Goal: Transaction & Acquisition: Purchase product/service

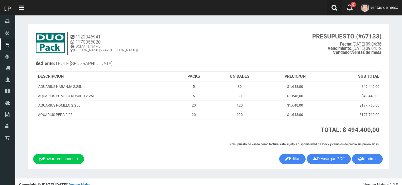
click at [333, 10] on icon at bounding box center [335, 8] width 6 height 6
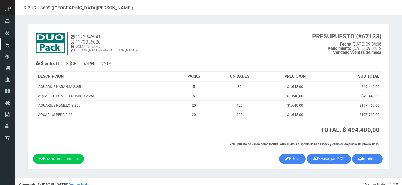
type input "URIBURU 3609 ([GEOGRAPHIC_DATA][PERSON_NAME])"
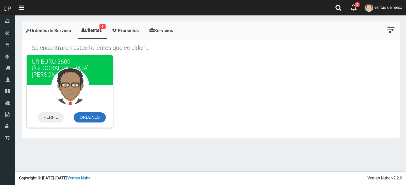
click at [99, 118] on link "ORDENES" at bounding box center [90, 118] width 32 height 10
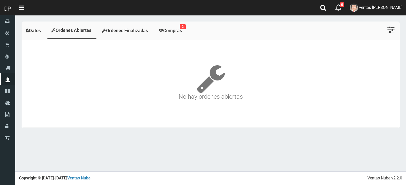
click at [183, 34] on link "Compras 2" at bounding box center [170, 31] width 33 height 16
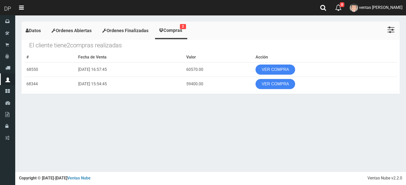
click at [275, 59] on th "Acción" at bounding box center [325, 58] width 144 height 10
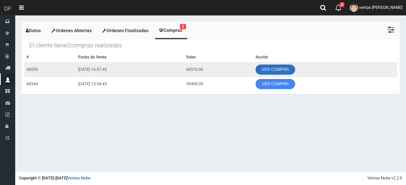
click at [281, 70] on link "VER COMPRA" at bounding box center [275, 70] width 40 height 10
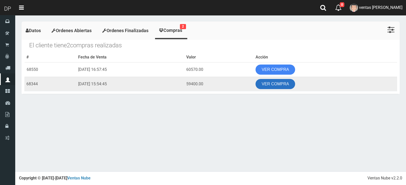
click at [287, 85] on link "VER COMPRA" at bounding box center [275, 84] width 40 height 10
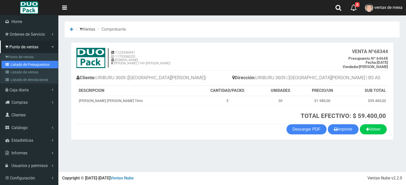
click at [14, 68] on link "Listado de Presupuestos" at bounding box center [30, 65] width 57 height 8
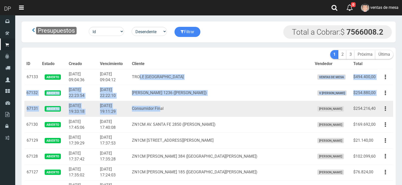
drag, startPoint x: 155, startPoint y: 81, endPoint x: 177, endPoint y: 112, distance: 37.9
click at [177, 112] on td "Consumidor Final" at bounding box center [221, 109] width 183 height 16
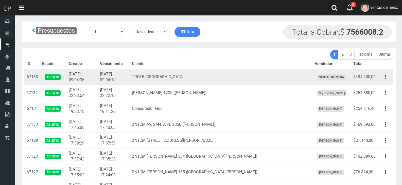
click at [386, 75] on button "button" at bounding box center [385, 77] width 11 height 9
click at [385, 97] on link "Imprimir" at bounding box center [371, 100] width 40 height 11
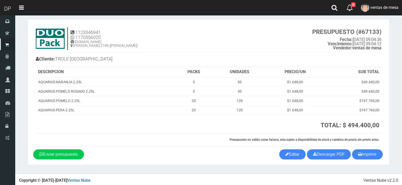
scroll to position [7, 0]
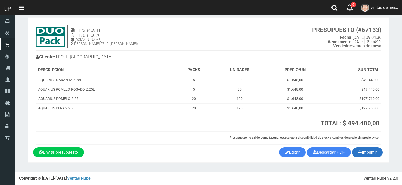
click at [374, 152] on button "Imprimir" at bounding box center [367, 153] width 31 height 10
click at [279, 123] on h3 "TOTAL: $ 494.400,00" at bounding box center [297, 123] width 165 height 7
click at [362, 149] on button "Imprimir" at bounding box center [367, 153] width 31 height 10
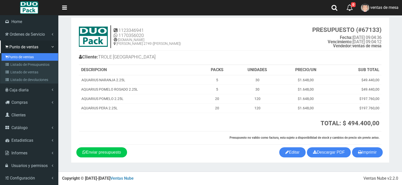
click at [7, 58] on icon at bounding box center [6, 57] width 3 height 4
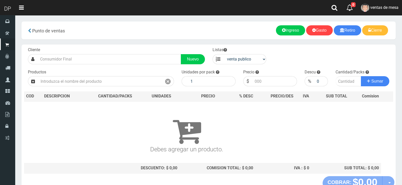
click at [135, 63] on input "text" at bounding box center [110, 59] width 144 height 10
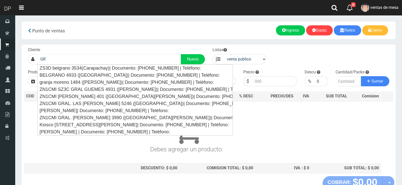
type input "G"
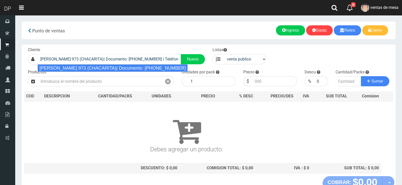
type input "[PERSON_NAME] 973 (CHACARITA)| Documento: [PHONE_NUMBER] | Teléfono:"
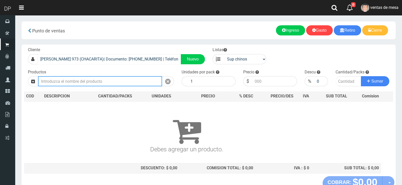
select select "2"
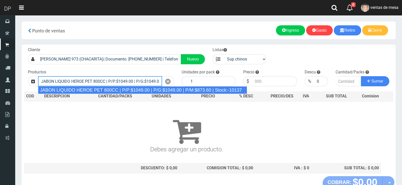
type input "JABON LIQUIDO HEROE PET 800CC | P/P:$1049.00 | P/G:$1049.00 | P/M:$873.60 | Sto…"
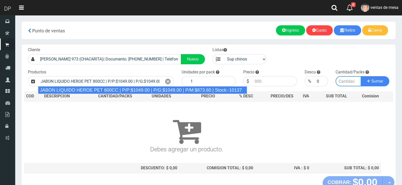
type input "15"
type input "1049.00"
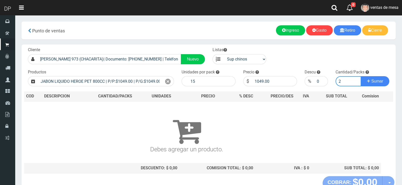
type input "2"
click at [361, 76] on button "Sumar" at bounding box center [375, 81] width 28 height 10
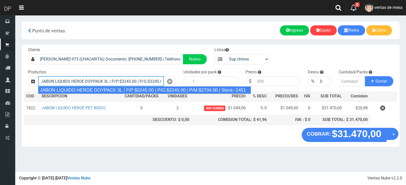
type input "JABON LIQUIDO HEROE DOYPACK 3L | P/P:$3245.00 | P/G:$3245.00 | P/M:$2704.00 | S…"
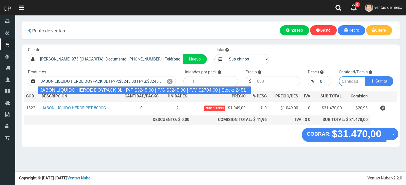
type input "4"
type input "3245.00"
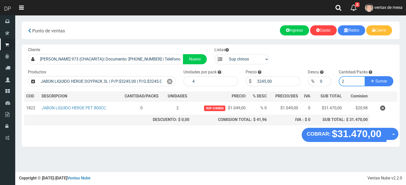
type input "2"
click at [365, 76] on button "Sumar" at bounding box center [379, 81] width 28 height 10
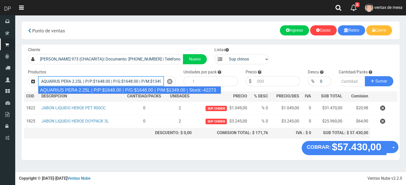
type input "AQUARIUS PERA 2.25L | P/P:$1648.00 | P/G:$1648.00 | P/M:$1349.00 | Stock:-42273"
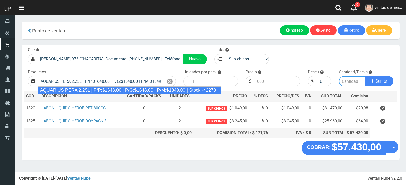
type input "6"
type input "1648.00"
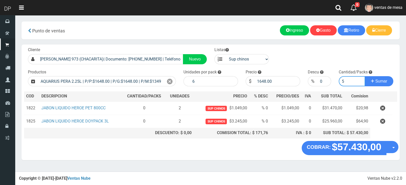
type input "5"
click at [365, 76] on button "Sumar" at bounding box center [379, 81] width 28 height 10
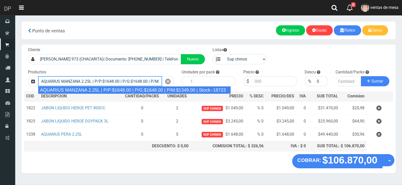
type input "AQUARIUS MANZANA 2.25L | P/P:$1648.00 | P/G:$1648.00 | P/M:$1349.00 | Stock:-18…"
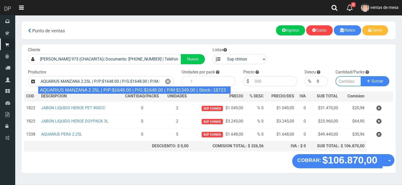
type input "6"
type input "1648.00"
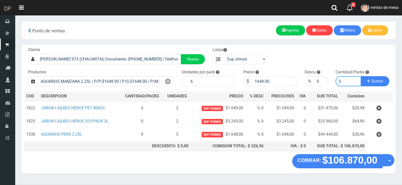
type input "3"
click at [361, 76] on button "Sumar" at bounding box center [375, 81] width 28 height 10
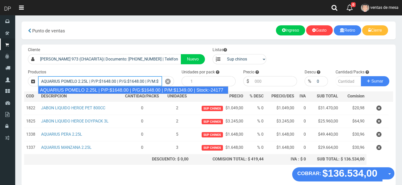
type input "AQUARIUS POMELO 2.25L | P/P:$1648.00 | P/G:$1648.00 | P/M:$1349.00 | Stock:-241…"
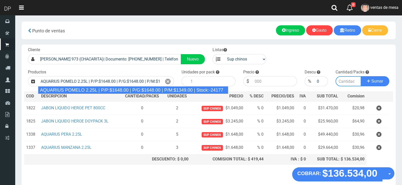
type input "6"
type input "1648.00"
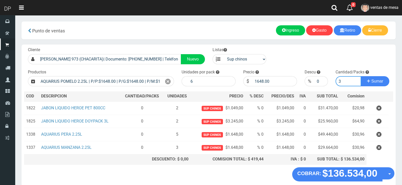
type input "3"
click at [361, 76] on button "Sumar" at bounding box center [375, 81] width 28 height 10
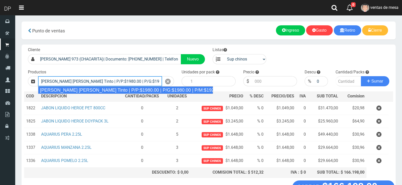
type input "Viñas de Balbo Tinto | P/P:$1980.00 | P/G:$1980.00 | P/M:$1920.00 | Stock:-18106"
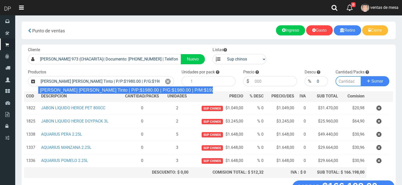
type input "6"
type input "1980.00"
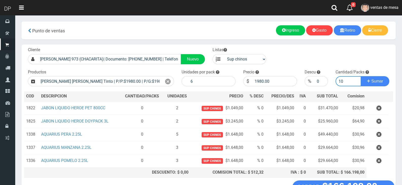
type input "10"
click at [361, 76] on button "Sumar" at bounding box center [375, 81] width 28 height 10
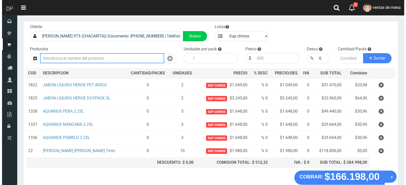
scroll to position [51, 0]
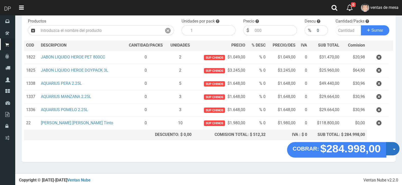
click at [390, 147] on button "Opciones" at bounding box center [392, 148] width 13 height 13
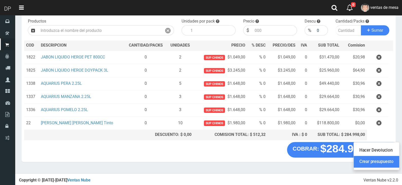
click at [390, 158] on link "Crear presupuesto" at bounding box center [376, 162] width 45 height 12
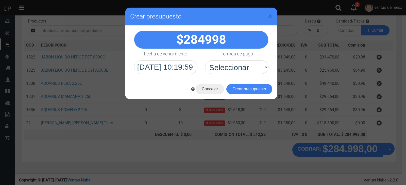
click at [263, 72] on select "Seleccionar Efectivo Tarjeta de Crédito Depósito Débito" at bounding box center [236, 67] width 63 height 14
select select "Efectivo"
click at [205, 60] on select "Seleccionar Efectivo Tarjeta de Crédito Depósito Débito" at bounding box center [236, 67] width 63 height 14
click at [256, 89] on button "Crear presupuesto" at bounding box center [249, 89] width 46 height 10
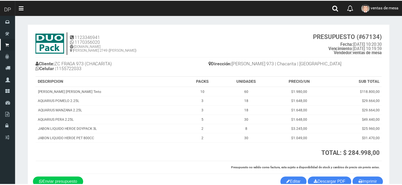
scroll to position [25, 0]
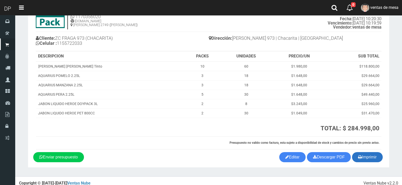
click at [370, 158] on button "Imprimir" at bounding box center [367, 157] width 31 height 10
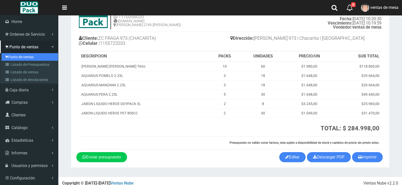
click at [35, 55] on link "Punto de ventas" at bounding box center [30, 57] width 57 height 8
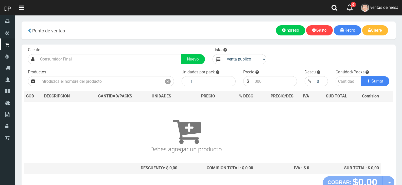
drag, startPoint x: 59, startPoint y: 66, endPoint x: 63, endPoint y: 66, distance: 3.8
click at [59, 66] on div "Cliente Nuevo Listas venta publico Sup chinos reventas Productos" at bounding box center [209, 111] width 374 height 132
click at [63, 66] on div "Cliente Nuevo Listas venta publico Sup chinos reventas Productos" at bounding box center [209, 111] width 374 height 132
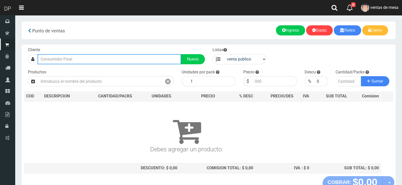
click at [68, 61] on input "text" at bounding box center [110, 59] width 144 height 10
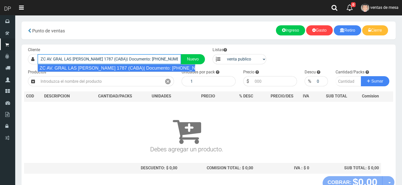
type input "ZC AV. GRAL LAS [PERSON_NAME] 1787 (CABA)| Documento: [PHONE_NUMBER] | Teléfono:"
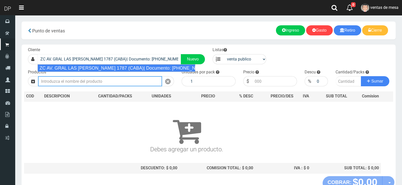
select select "2"
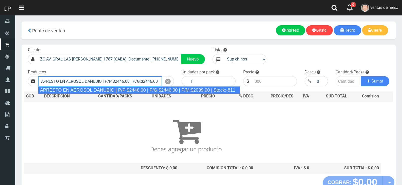
type input "APRESTO EN AEROSOL DANUBIO | P/P:$2446.00 | P/G:$2446.00 | P/M:$2039.00 | Stock…"
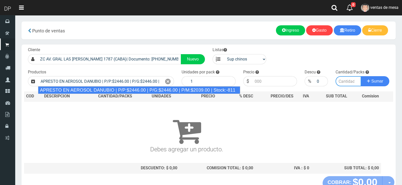
type input "12"
type input "2446.00"
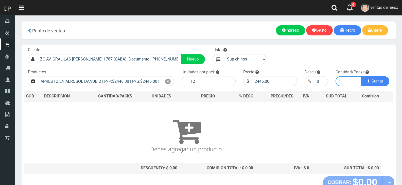
type input "1"
click at [361, 76] on button "Sumar" at bounding box center [375, 81] width 28 height 10
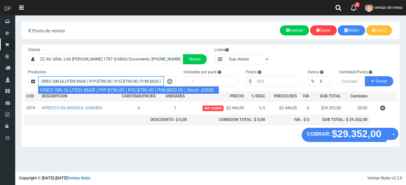
type input "OREO SIN GLUTEN 95GR | P/P:$790.00 | P/G:$790.00 | P/M:$620.00 | Stock:-10555"
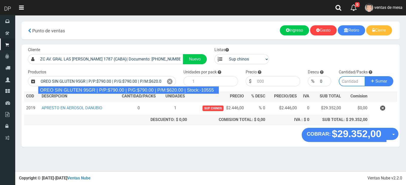
type input "24"
type input "790.00"
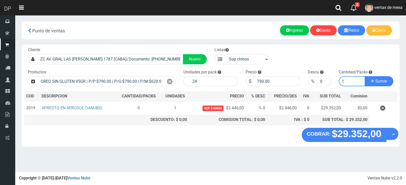
type input "1"
click at [365, 76] on button "Sumar" at bounding box center [379, 81] width 28 height 10
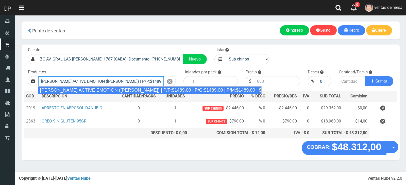
type input "[PERSON_NAME] ACTIVE EMOTION ([PERSON_NAME]) | P/P:$1489.00 | P/G:$1489.00 | P/…"
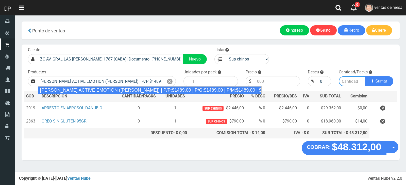
type input "12"
type input "1489.00"
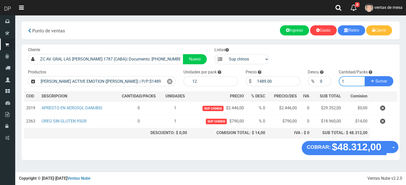
click at [365, 76] on button "Sumar" at bounding box center [379, 81] width 28 height 10
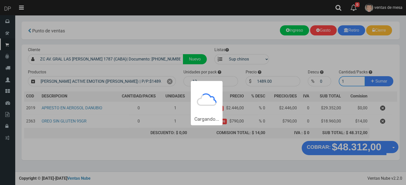
type input "12"
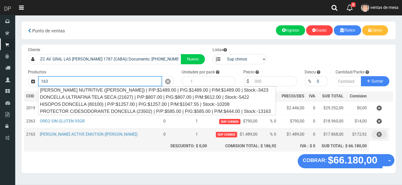
type input "163"
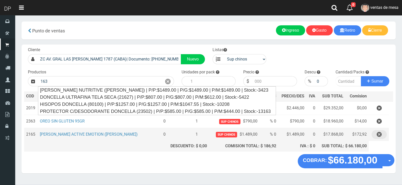
click at [375, 134] on button "button" at bounding box center [379, 134] width 15 height 9
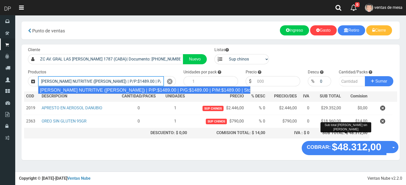
type input "[PERSON_NAME] NUTRITIVE ([PERSON_NAME]) | P/P:$1489.00 | P/G:$1489.00 | P/M:$14…"
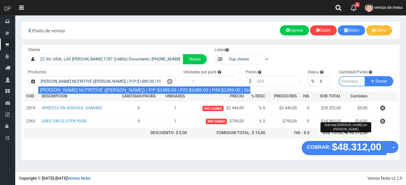
type input "12"
type input "1489.00"
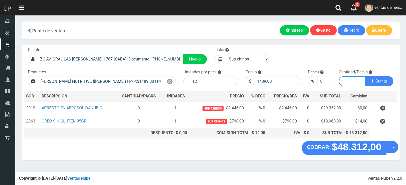
type input "1"
click at [320, 84] on input "0" at bounding box center [324, 81] width 14 height 10
type input "5"
click at [365, 76] on button "Sumar" at bounding box center [379, 81] width 28 height 10
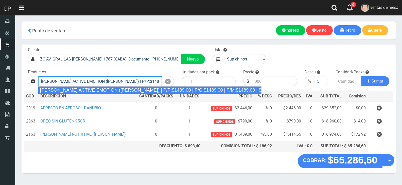
type input "REXONA ROLLON ACTIVE EMOTION (LILA) | P/P:$1489.00 | P/G:$1489.00 | P/M:$1489.0…"
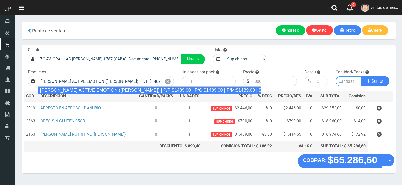
type input "12"
type input "1489.00"
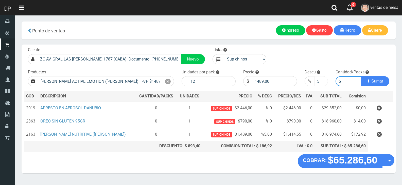
type input "5"
click at [361, 76] on button "Sumar" at bounding box center [375, 81] width 28 height 10
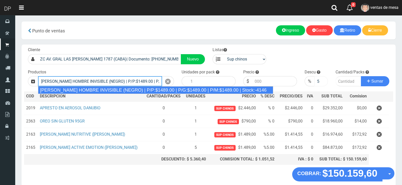
type input "REXONA ROLLON HOMBRE INVISIBLE (NEGRO) | P/P:$1489.00 | P/G:$1489.00 | P/M:$148…"
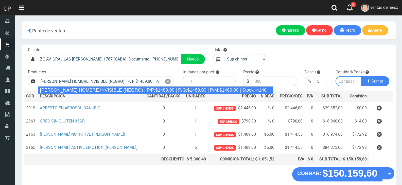
type input "12"
type input "1489.00"
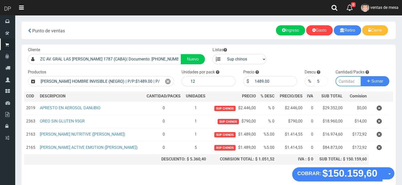
click at [361, 76] on button "Sumar" at bounding box center [375, 81] width 28 height 10
type input "1"
click at [361, 76] on button "Sumar" at bounding box center [375, 81] width 28 height 10
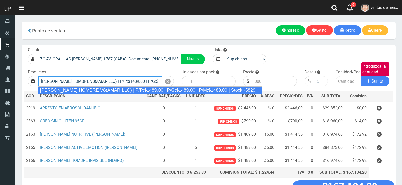
type input "REXONA ROLLON HOMBRE V8(AMARILLO) | P/P:$1489.00 | P/G:$1489.00 | P/M:$1489.00 …"
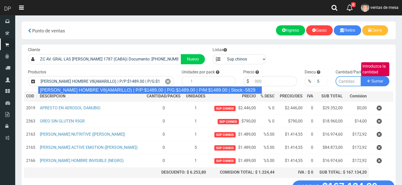
type input "12"
type input "1489.00"
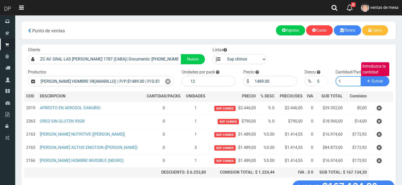
type input "1"
click at [361, 76] on button "Sumar" at bounding box center [375, 81] width 28 height 10
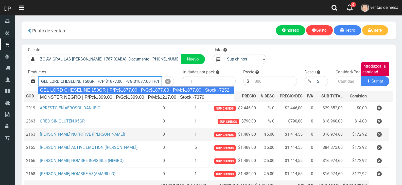
type input "GEL LORD CHESELINE 150GR | P/P:$1877.00 | P/G:$1877.00 | P/M:$1877.00 | Stock:-…"
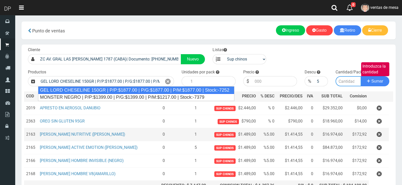
type input "12"
type input "1877.00"
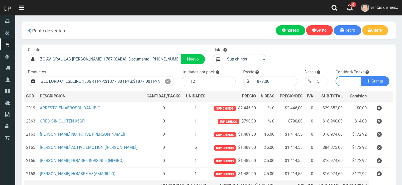
type input "1"
click at [317, 82] on input "5" at bounding box center [320, 81] width 13 height 10
type input "10"
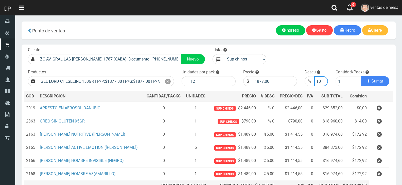
click at [361, 76] on button "Sumar" at bounding box center [375, 81] width 28 height 10
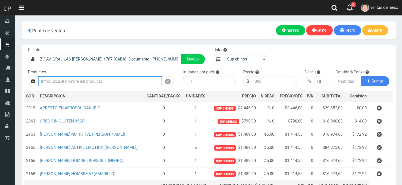
scroll to position [0, 0]
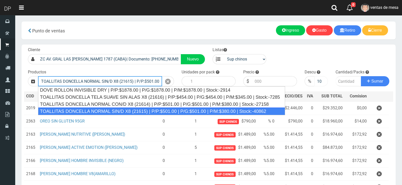
type input "TOALLITAS DONCELLA NORMAL SIN/D X8 (21615) | P/P:$501.00 | P/G:$501.00 | P/M:$3…"
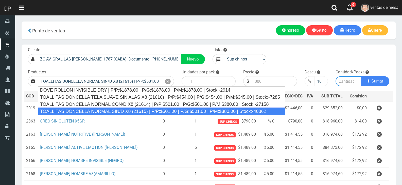
type input "50"
type input "501.00"
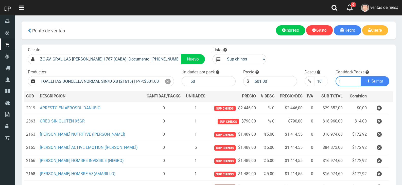
type input "1"
click at [361, 76] on button "Sumar" at bounding box center [375, 81] width 28 height 10
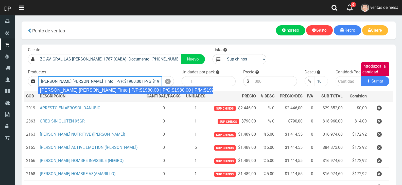
type input "Viñas de Balbo Tinto | P/P:$1980.00 | P/G:$1980.00 | P/M:$1920.00 | Stock:-18166"
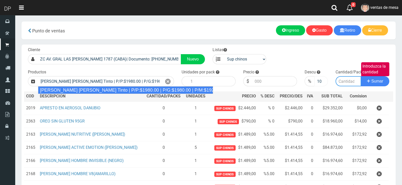
type input "6"
type input "1980.00"
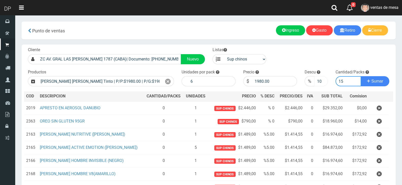
type input "1"
type input "6"
click at [361, 76] on button "Sumar" at bounding box center [375, 81] width 28 height 10
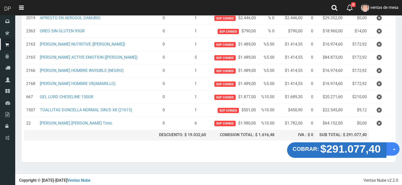
scroll to position [91, 0]
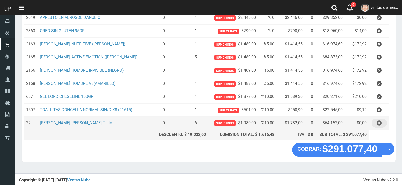
click at [380, 124] on icon "button" at bounding box center [379, 123] width 5 height 9
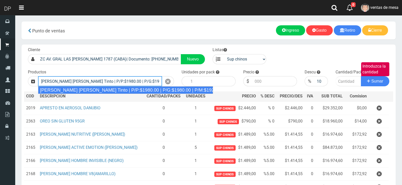
type input "Viñas de Balbo Tinto | P/P:$1980.00 | P/G:$1980.00 | P/M:$1920.00 | Stock:-18166"
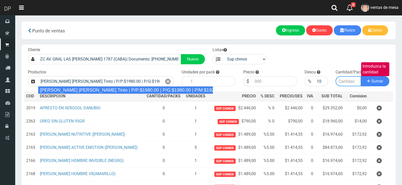
type input "6"
type input "1980.00"
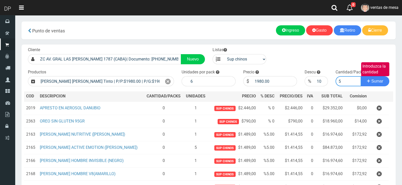
type input "5"
click at [361, 76] on button "Sumar" at bounding box center [375, 81] width 28 height 10
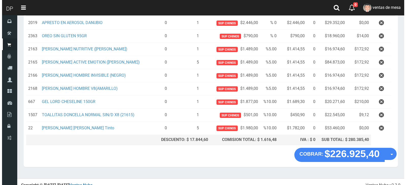
scroll to position [91, 0]
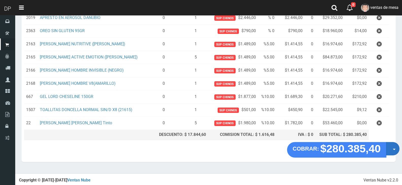
click at [390, 154] on button "Opciones" at bounding box center [392, 148] width 13 height 13
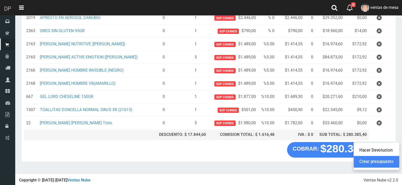
click at [389, 162] on link "Crear presupuesto" at bounding box center [376, 162] width 45 height 12
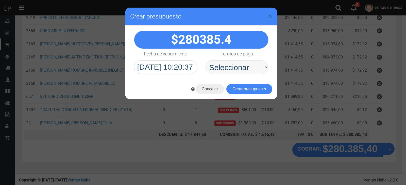
select select "Efectivo"
click at [205, 60] on select "Seleccionar Efectivo Tarjeta de Crédito Depósito Débito" at bounding box center [236, 67] width 63 height 14
click at [249, 87] on button "Crear presupuesto" at bounding box center [249, 89] width 46 height 10
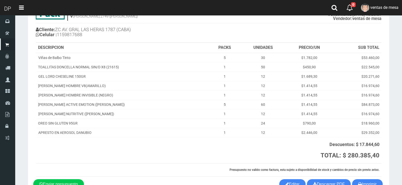
scroll to position [66, 0]
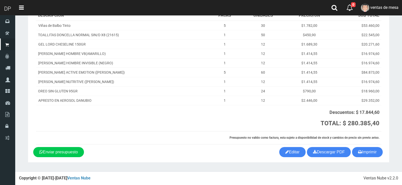
click at [382, 157] on div "Imprimir Descargar PDF Enviar presupuesto Editar" at bounding box center [208, 152] width 358 height 10
click at [380, 157] on div "Imprimir Descargar PDF Enviar presupuesto Editar" at bounding box center [208, 152] width 358 height 10
click at [371, 154] on button "Imprimir" at bounding box center [367, 152] width 31 height 10
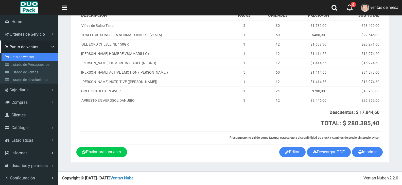
click at [17, 60] on link "Punto de ventas" at bounding box center [30, 57] width 57 height 8
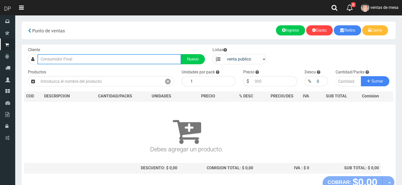
click at [107, 62] on input "text" at bounding box center [110, 59] width 144 height 10
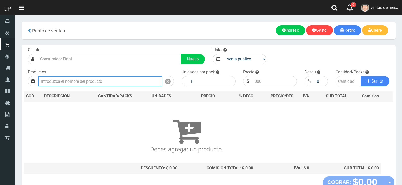
click at [108, 77] on input "text" at bounding box center [100, 81] width 124 height 10
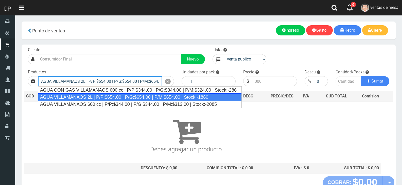
type input "AGUA VILLAMANAOS 2L | P/P:$654.00 | P/G:$654.00 | P/M:$654.00 | Stock:-1860"
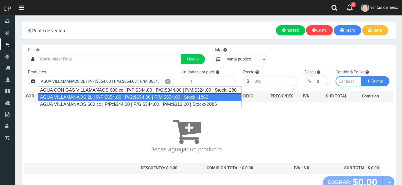
type input "6"
type input "654.00"
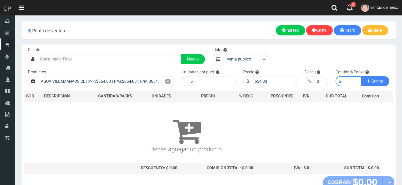
type input "5"
click at [361, 76] on button "Sumar" at bounding box center [375, 81] width 28 height 10
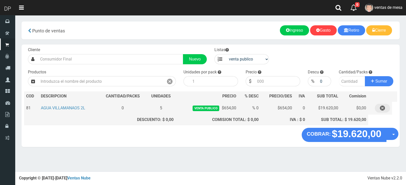
click at [389, 110] on button "button" at bounding box center [382, 108] width 15 height 9
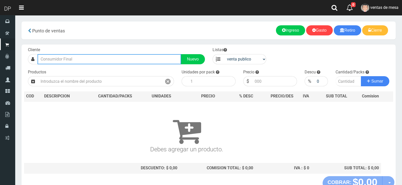
click at [154, 58] on input "text" at bounding box center [110, 59] width 144 height 10
click at [154, 58] on input "SAN [PERSON_NAME] 834" at bounding box center [110, 59] width 144 height 10
click at [156, 58] on input "SAN [PERSON_NAME] 834" at bounding box center [110, 59] width 144 height 10
drag, startPoint x: 156, startPoint y: 58, endPoint x: 159, endPoint y: 67, distance: 9.9
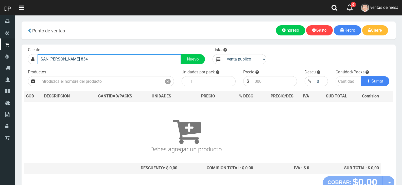
click at [159, 67] on div "Cliente [GEOGRAPHIC_DATA][PERSON_NAME] 834 Nuevo Listas venta publico Sup chino…" at bounding box center [209, 111] width 374 height 132
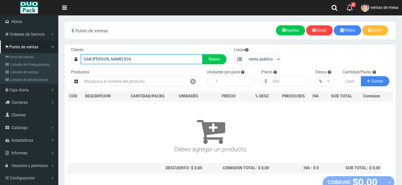
click at [115, 56] on input "SAN [PERSON_NAME] 834" at bounding box center [142, 59] width 122 height 10
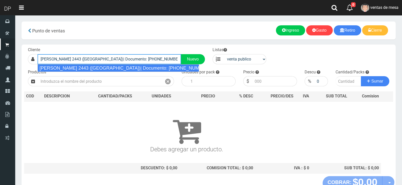
type input "[PERSON_NAME] 2443 ([GEOGRAPHIC_DATA])| Documento: [PHONE_NUMBER] | Teléfono:"
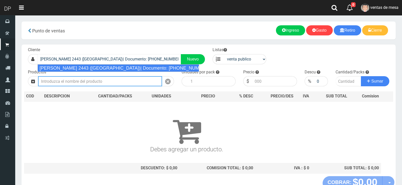
select select "2"
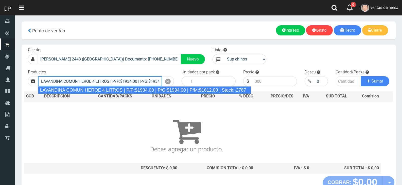
type input "LAVANDINA COMUN HEROE 4 LITROS | P/P:$1934.00 | P/G:$1934.00 | P/M:$1612.00 | S…"
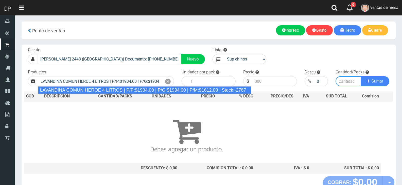
type input "3"
type input "1934.00"
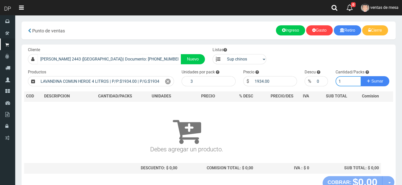
type input "1"
click at [361, 76] on button "Sumar" at bounding box center [375, 81] width 28 height 10
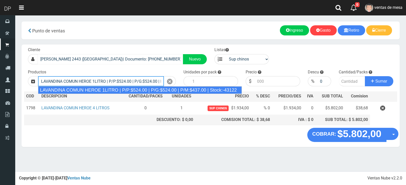
type input "LAVANDINA COMUN HEROE 1LITRO | P/P:$524.00 | P/G:$524.00 | P/M:$437.00 | Stock:…"
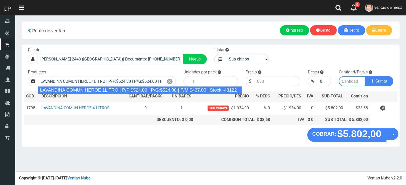
type input "15"
type input "524.00"
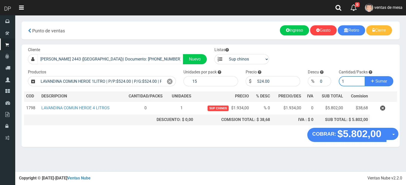
type input "1"
click at [365, 76] on button "Sumar" at bounding box center [379, 81] width 28 height 10
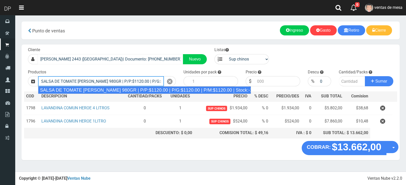
type input "SALSA DE TOMATE [PERSON_NAME] 980GR | P/P:$1120.00 | P/G:$1120.00 | P/M:$1120.0…"
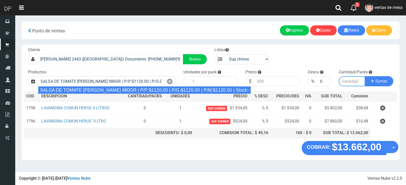
type input "8"
type input "1120.00"
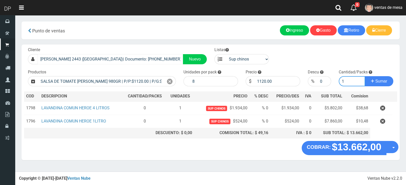
type input "1"
click at [365, 76] on button "Sumar" at bounding box center [379, 81] width 28 height 10
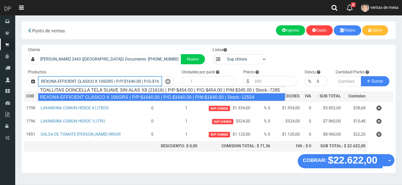
type input "REXONA EFFICIENT CLASICO X 100GRS | P/P:$1640.00 | P/G:$1640.00 | P/M:$1640.00 …"
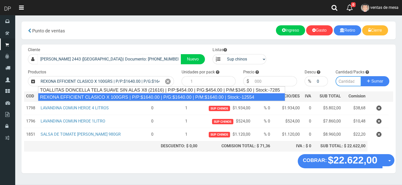
type input "12"
type input "1640.00"
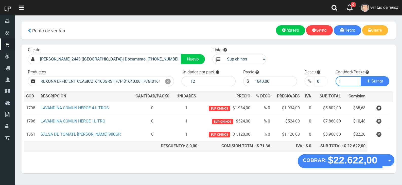
type input "1"
click at [318, 81] on input "0" at bounding box center [320, 81] width 13 height 10
type input "5"
click at [361, 76] on button "Sumar" at bounding box center [375, 81] width 28 height 10
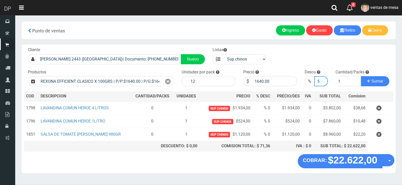
click at [319, 81] on input "5" at bounding box center [320, 81] width 13 height 10
click at [343, 83] on input "1" at bounding box center [349, 81] width 26 height 10
click at [322, 85] on input "5" at bounding box center [320, 81] width 13 height 10
click at [164, 81] on div at bounding box center [168, 81] width 12 height 10
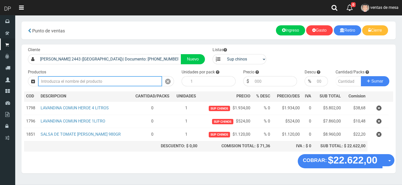
click at [123, 77] on input "text" at bounding box center [100, 81] width 124 height 10
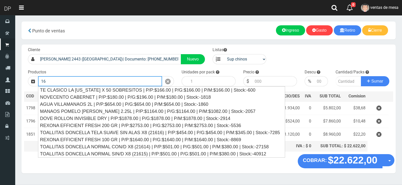
type input "1"
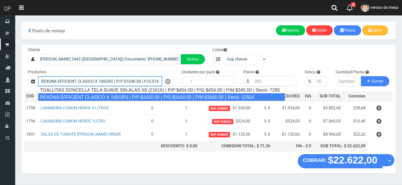
type input "REXONA EFFICIENT CLASICO X 100GRS | P/P:$1640.00 | P/G:$1640.00 | P/M:$1640.00 …"
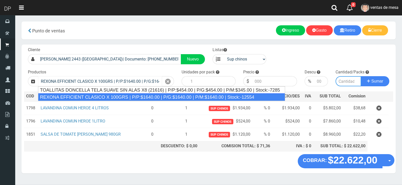
type input "12"
type input "1640.00"
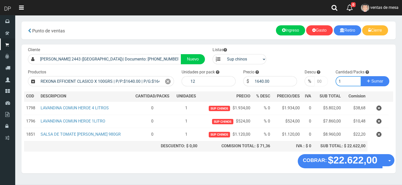
type input "1"
click at [322, 83] on input "-1" at bounding box center [320, 81] width 13 height 10
click at [321, 83] on input "-2" at bounding box center [320, 81] width 13 height 10
click at [320, 82] on input "-2" at bounding box center [320, 81] width 13 height 10
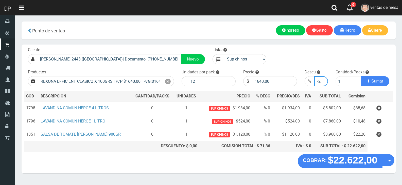
click at [320, 82] on input "-2" at bounding box center [320, 81] width 13 height 10
type input "5"
click at [361, 76] on button "Sumar" at bounding box center [375, 81] width 28 height 10
click at [173, 84] on div at bounding box center [168, 81] width 12 height 10
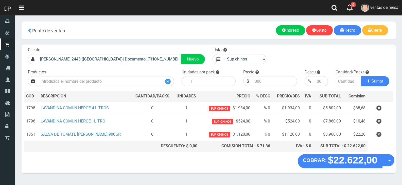
click at [173, 84] on div at bounding box center [168, 81] width 12 height 10
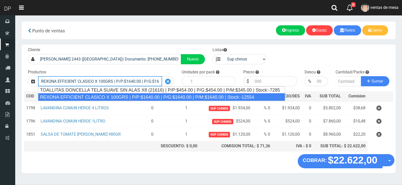
type input "REXONA EFFICIENT CLASICO X 100GRS | P/P:$1640.00 | P/G:$1640.00 | P/M:$1640.00 …"
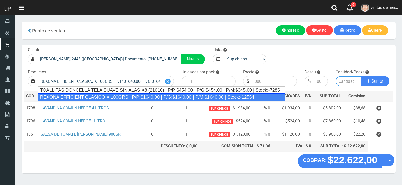
type input "12"
type input "1640.00"
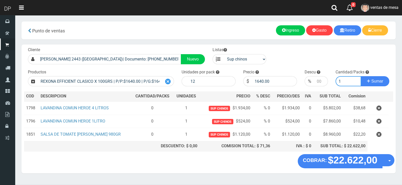
type input "1"
click at [361, 76] on button "Sumar" at bounding box center [375, 81] width 28 height 10
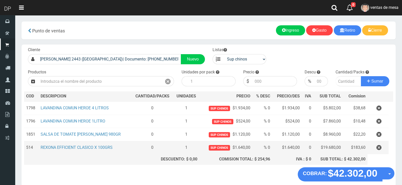
click at [84, 145] on td "REXONA EFFICIENT CLASICO X 100GRS" at bounding box center [85, 148] width 93 height 13
click at [88, 148] on link "REXONA EFFICIENT CLASICO X 100GRS" at bounding box center [77, 147] width 72 height 5
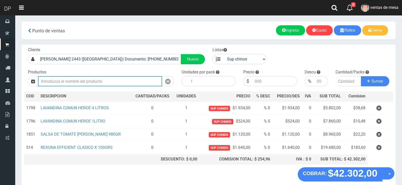
click at [144, 79] on input "text" at bounding box center [100, 81] width 124 height 10
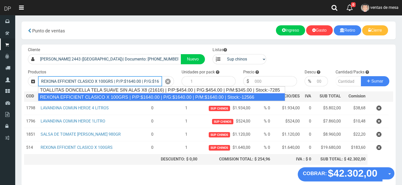
type input "REXONA EFFICIENT CLASICO X 100GRS | P/P:$1640.00 | P/G:$1640.00 | P/M:$1640.00 …"
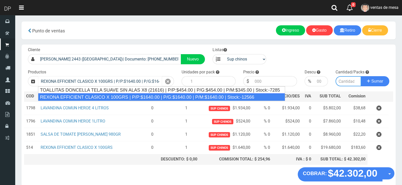
type input "12"
type input "1640.00"
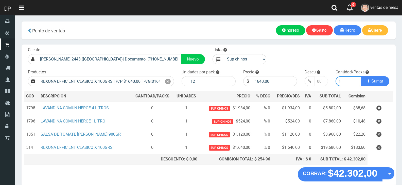
type input "1"
click at [321, 81] on input "1" at bounding box center [320, 81] width 13 height 10
click at [322, 81] on input "2" at bounding box center [320, 81] width 13 height 10
click at [322, 81] on input "3" at bounding box center [320, 81] width 13 height 10
click at [322, 81] on input "4" at bounding box center [320, 81] width 13 height 10
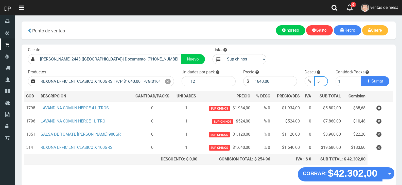
type input "5"
click at [322, 81] on input "5" at bounding box center [320, 81] width 13 height 10
click at [365, 81] on button "Sumar" at bounding box center [375, 81] width 28 height 10
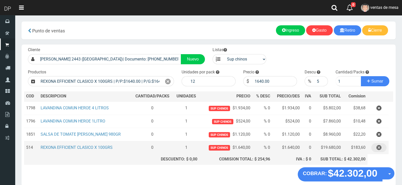
click at [382, 149] on button "button" at bounding box center [378, 148] width 15 height 9
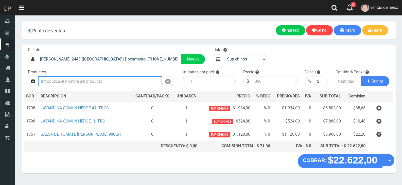
type input "b"
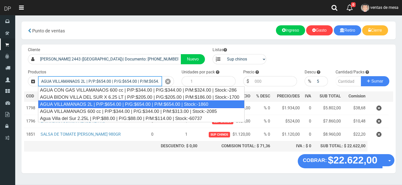
type input "AGUA VILLAMANAOS 2L | P/P:$654.00 | P/G:$654.00 | P/M:$654.00 | Stock:-1860"
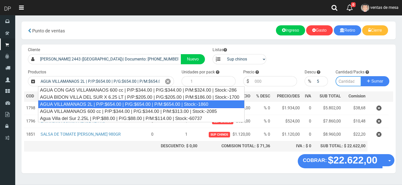
type input "6"
type input "654.00"
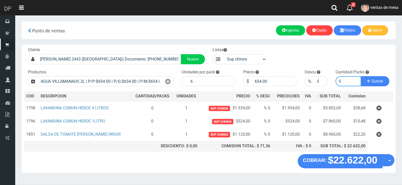
type input "5"
click at [361, 76] on button "Sumar" at bounding box center [375, 81] width 28 height 10
click at [317, 82] on input "5" at bounding box center [320, 81] width 13 height 10
type input "0"
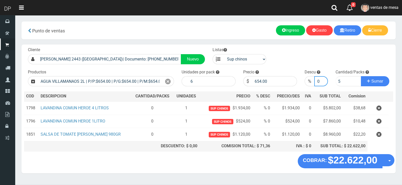
click at [361, 76] on button "Sumar" at bounding box center [375, 81] width 28 height 10
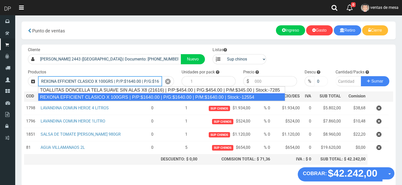
type input "REXONA EFFICIENT CLASICO X 100GRS | P/P:$1640.00 | P/G:$1640.00 | P/M:$1640.00 …"
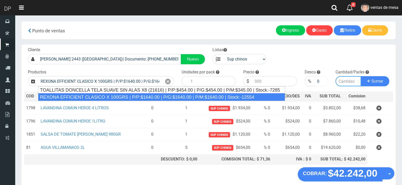
type input "12"
type input "1640.00"
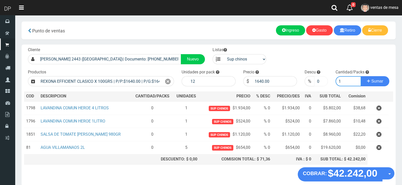
type input "1"
click at [361, 76] on button "Sumar" at bounding box center [375, 81] width 28 height 10
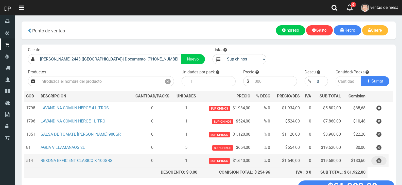
click at [384, 162] on button "button" at bounding box center [378, 161] width 15 height 9
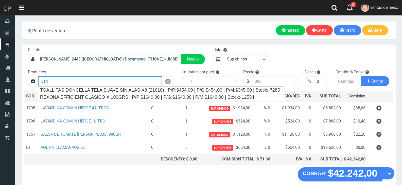
type input "TOALLITAS DONCELLA TELA SUAVE SIN ALAS X8 (21616) | P/P:$454.00 | P/G:$454.00 |…"
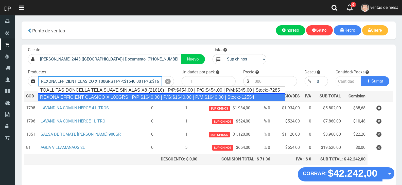
type input "REXONA EFFICIENT CLASICO X 100GRS | P/P:$1640.00 | P/G:$1640.00 | P/M:$1640.00 …"
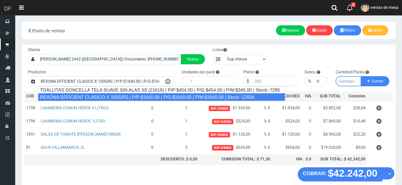
type input "12"
type input "1640.00"
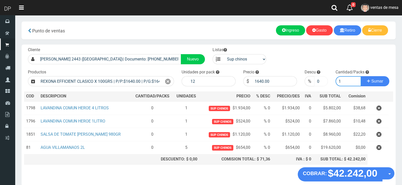
type input "1"
click at [316, 82] on input "0" at bounding box center [320, 81] width 13 height 10
type input "5"
click at [361, 76] on button "Sumar" at bounding box center [375, 81] width 28 height 10
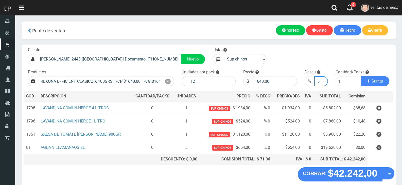
click at [320, 81] on input "5" at bounding box center [320, 81] width 13 height 10
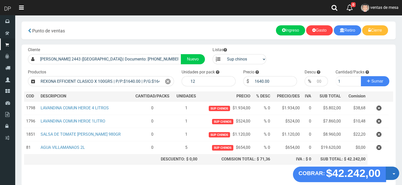
click at [388, 174] on button "Opciones" at bounding box center [392, 173] width 13 height 13
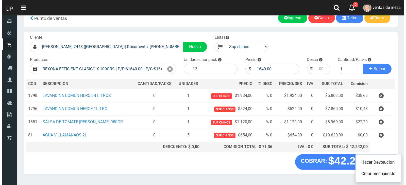
scroll to position [25, 0]
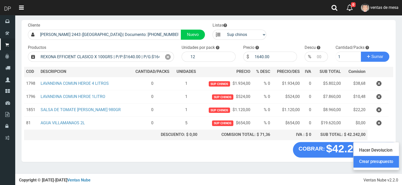
click at [384, 165] on link "Crear presupuesto" at bounding box center [376, 162] width 45 height 12
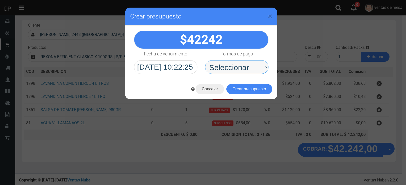
click at [250, 70] on select "Seleccionar Efectivo Tarjeta de Crédito Depósito Débito" at bounding box center [236, 67] width 63 height 14
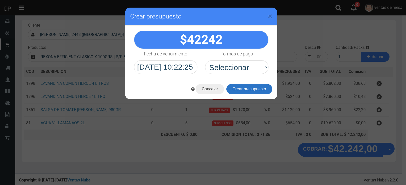
click at [249, 85] on button "Crear presupuesto" at bounding box center [249, 89] width 46 height 10
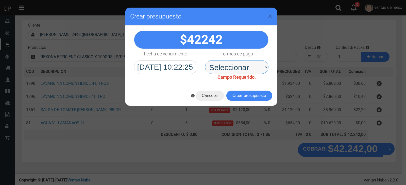
click at [248, 71] on select "Seleccionar Efectivo Tarjeta de Crédito Depósito Débito" at bounding box center [236, 67] width 63 height 14
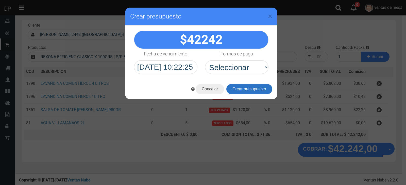
click at [248, 87] on button "Crear presupuesto" at bounding box center [249, 89] width 46 height 10
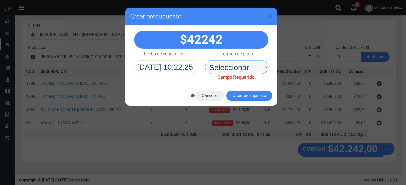
click at [248, 74] on select "Seleccionar Efectivo Tarjeta de Crédito Depósito Débito" at bounding box center [236, 67] width 63 height 14
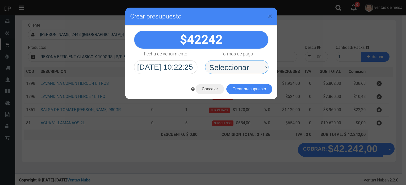
click at [246, 68] on select "Seleccionar Efectivo Tarjeta de Crédito Depósito Débito" at bounding box center [236, 67] width 63 height 14
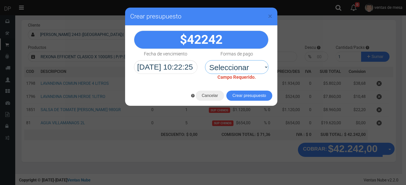
select select "Efectivo"
click at [205, 60] on select "Seleccionar Efectivo Tarjeta de Crédito Depósito Débito" at bounding box center [236, 67] width 63 height 14
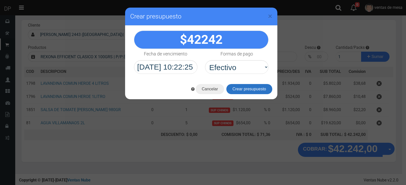
click at [244, 88] on button "Crear presupuesto" at bounding box center [249, 89] width 46 height 10
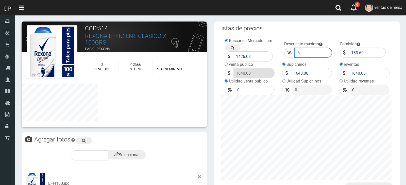
click at [304, 54] on input "5" at bounding box center [313, 53] width 38 height 10
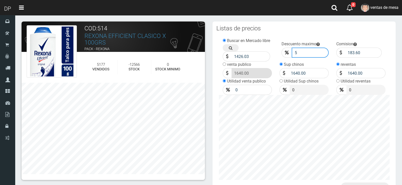
click at [305, 52] on input "5" at bounding box center [310, 53] width 37 height 10
type input "05"
click button "Guardar" at bounding box center [0, 0] width 0 height 0
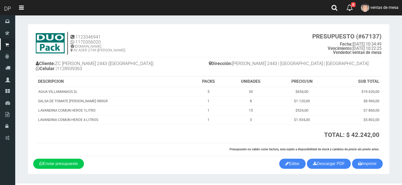
click at [294, 159] on div "1123346941 1170356020 [DOMAIN_NAME] AV ADER 2749 ([PERSON_NAME]) PRESUPUESTO (#…" at bounding box center [208, 94] width 351 height 130
click at [300, 169] on link "Editar" at bounding box center [292, 164] width 26 height 10
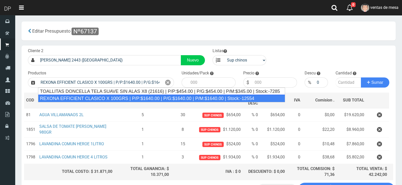
type input "REXONA EFFICIENT CLASICO X 100GRS | P/P:$1640.00 | P/G:$1640.00 | P/M:$1640.00 …"
type input "12"
type input "1640.00"
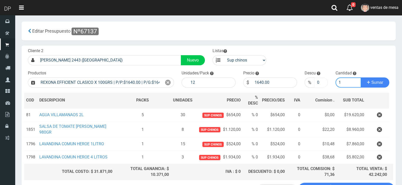
type input "1"
click at [319, 85] on input "0" at bounding box center [320, 83] width 13 height 10
type input "5"
click at [361, 78] on button "Sumar" at bounding box center [375, 83] width 28 height 10
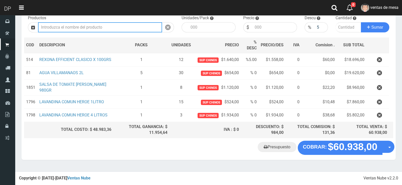
scroll to position [56, 0]
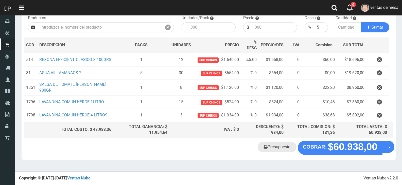
click at [276, 151] on link "Presupuesto" at bounding box center [277, 147] width 39 height 10
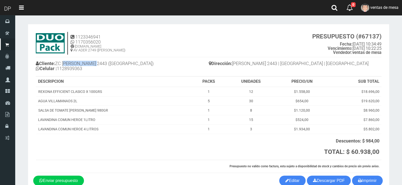
drag, startPoint x: 68, startPoint y: 62, endPoint x: 100, endPoint y: 62, distance: 31.7
click at [100, 62] on h4 "Cliente: ZC BERMUDEZ 2443 (VILLA DEVOTO) Celular : 1128939363" at bounding box center [122, 67] width 173 height 14
copy h4 "ERMUDEZ 2443"
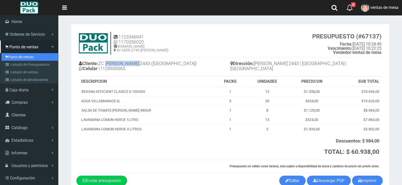
click at [8, 59] on icon at bounding box center [6, 57] width 3 height 4
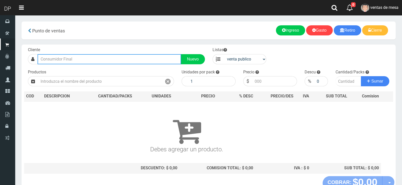
click at [96, 63] on input "text" at bounding box center [110, 59] width 144 height 10
click at [95, 58] on input "text" at bounding box center [110, 59] width 144 height 10
type input "e"
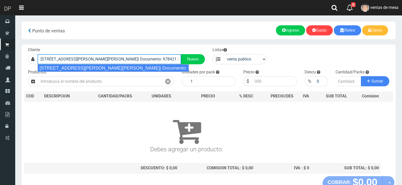
type input "[STREET_ADDRESS][PERSON_NAME][PERSON_NAME]| Documento: 978421 | Teléfono:"
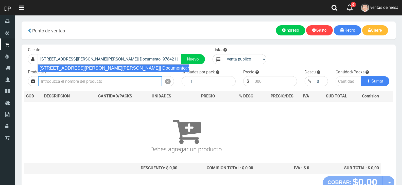
select select "2"
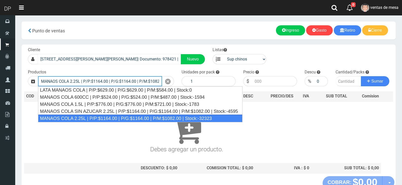
type input "MANAOS COLA 2.25L | P/P:$1164.00 | P/G:$1164.00 | P/M:$1082.00 | Stock:-32323"
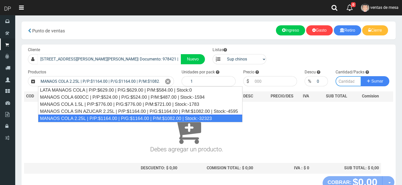
type input "6"
type input "1164.00"
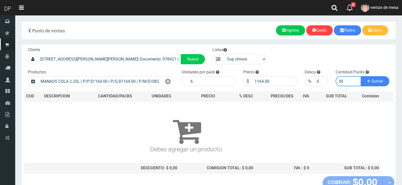
type input "30"
click at [361, 76] on button "Sumar" at bounding box center [375, 81] width 28 height 10
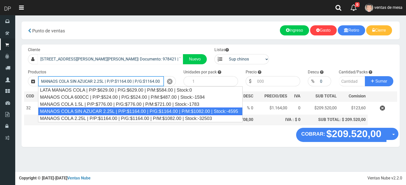
type input "MANAOS COLA SIN AZUCAR 2.25L | P/P:$1164.00 | P/G:$1164.00 | P/M:$1082.00 | Sto…"
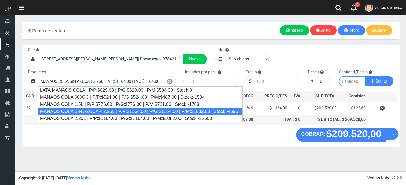
type input "6"
type input "1164.00"
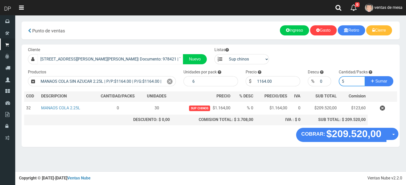
type input "5"
click at [365, 76] on button "Sumar" at bounding box center [379, 81] width 28 height 10
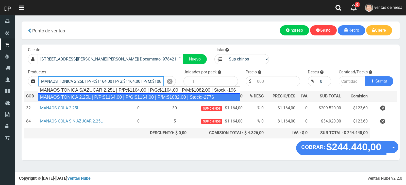
type input "MANAOS TONICA 2.25L | P/P:$1164.00 | P/G:$1164.00 | P/M:$1082.00 | Stock:-2776"
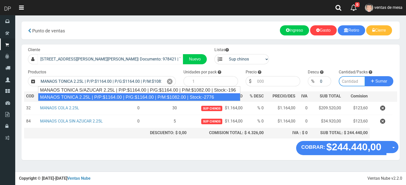
type input "6"
type input "1164.00"
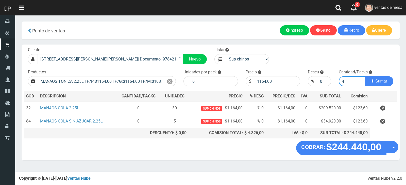
type input "5"
click at [365, 76] on button "Sumar" at bounding box center [379, 81] width 28 height 10
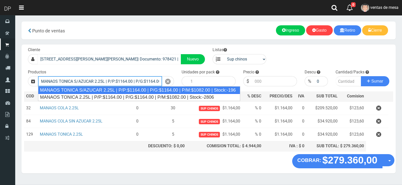
type input "MANAOS TONICA S/AZUCAR 2.25L | P/P:$1164.00 | P/G:$1164.00 | P/M:$1082.00 | Sto…"
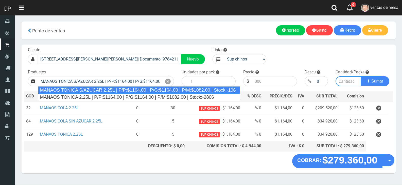
type input "6"
type input "1164.00"
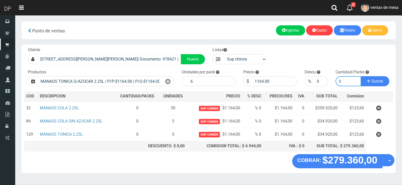
type input "3"
click at [361, 76] on button "Sumar" at bounding box center [375, 81] width 28 height 10
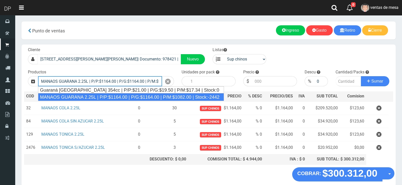
type input "MANAOS GUARANA 2.25L | P/P:$1164.00 | P/G:$1164.00 | P/M:$1082.00 | Stock:-2442"
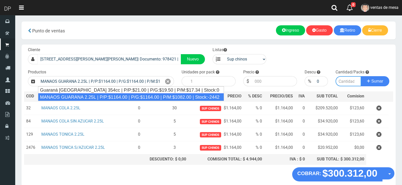
type input "6"
type input "1164.00"
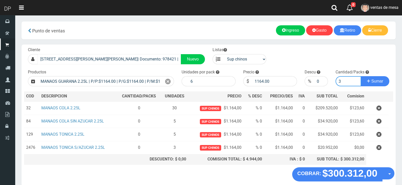
type input "3"
click at [361, 76] on button "Sumar" at bounding box center [375, 81] width 28 height 10
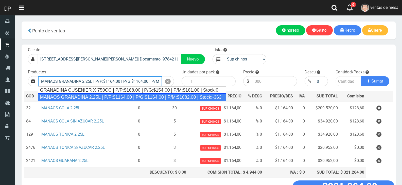
type input "MANAOS GRANADINA 2.25L | P/P:$1164.00 | P/G:$1164.00 | P/M:$1082.00 | Stock:-363"
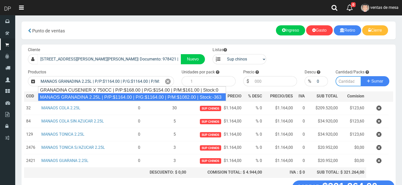
type input "6"
type input "1164.00"
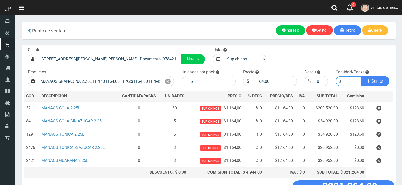
type input "3"
click at [361, 76] on button "Sumar" at bounding box center [375, 81] width 28 height 10
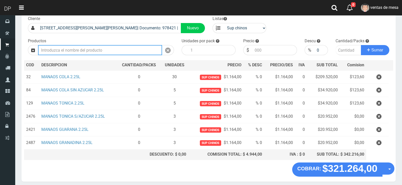
scroll to position [51, 0]
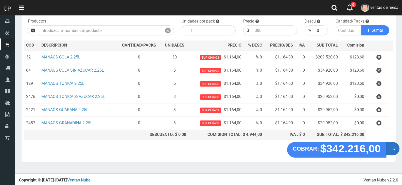
click at [394, 151] on button "Opciones" at bounding box center [392, 148] width 13 height 13
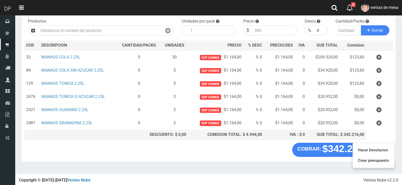
click at [248, 158] on div "COBRAR: $342.216,00 Opciones Hacer Devolucion Crear presupuesto" at bounding box center [209, 152] width 374 height 19
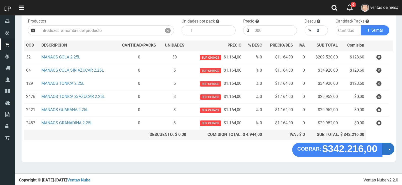
click at [393, 150] on button "Opciones" at bounding box center [388, 149] width 12 height 12
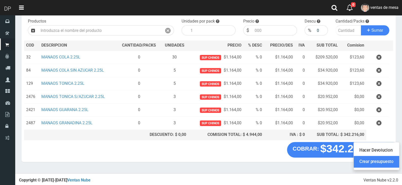
click at [392, 160] on link "Crear presupuesto" at bounding box center [376, 162] width 45 height 12
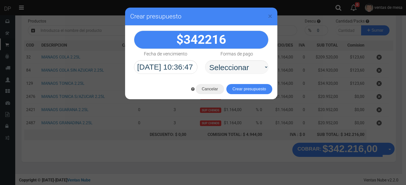
click at [236, 64] on select "Seleccionar Efectivo Tarjeta de Crédito Depósito Débito" at bounding box center [236, 67] width 63 height 14
click at [130, 74] on div "342216" at bounding box center [201, 53] width 152 height 54
click at [211, 90] on button "Cancelar" at bounding box center [210, 89] width 28 height 10
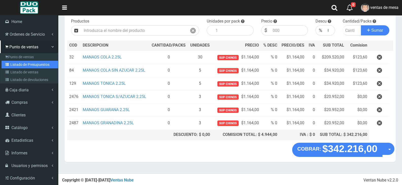
click at [30, 68] on link "Listado de Presupuestos" at bounding box center [30, 65] width 57 height 8
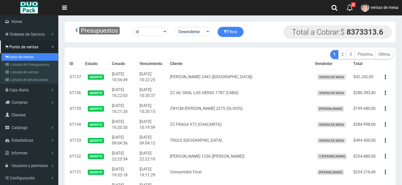
click at [15, 55] on link "Punto de ventas" at bounding box center [30, 57] width 57 height 8
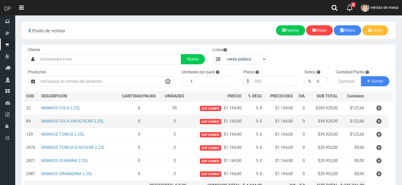
click at [383, 127] on td at bounding box center [377, 121] width 22 height 13
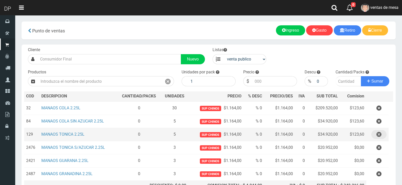
click at [382, 136] on button "button" at bounding box center [378, 134] width 15 height 9
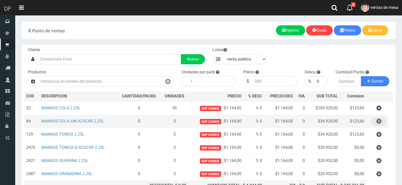
click at [380, 123] on icon "button" at bounding box center [378, 121] width 5 height 9
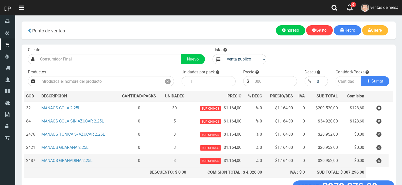
click at [380, 181] on button "COBRAR: $272.376,00" at bounding box center [337, 188] width 90 height 14
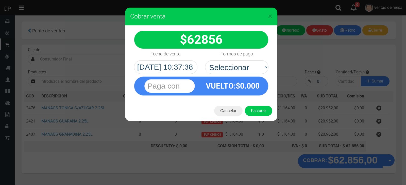
click at [379, 124] on div "× Cobrar venta 62856 Efectivo" at bounding box center [203, 92] width 406 height 185
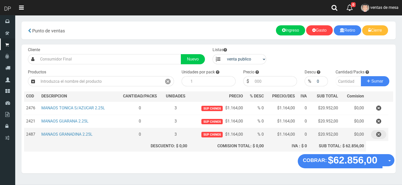
click at [384, 141] on td at bounding box center [377, 134] width 22 height 13
click at [380, 134] on icon "button" at bounding box center [378, 134] width 5 height 9
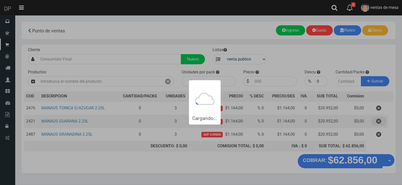
click at [380, 121] on icon "button" at bounding box center [378, 121] width 5 height 9
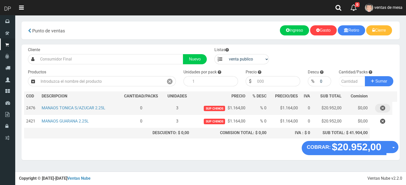
click at [380, 107] on button "button" at bounding box center [382, 108] width 15 height 9
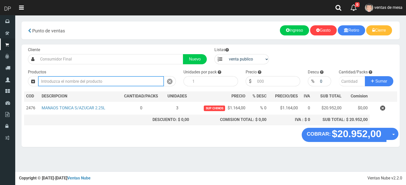
click at [103, 77] on input "text" at bounding box center [101, 81] width 126 height 10
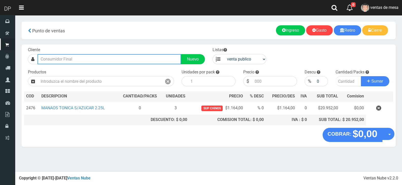
click at [108, 59] on input "text" at bounding box center [110, 59] width 144 height 10
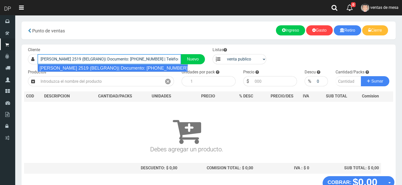
type input "ZC CONESA 2519 (BELGRANO)| Documento: 4546556456 | Teléfono:"
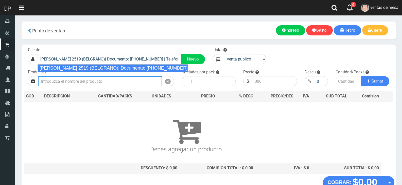
select select "2"
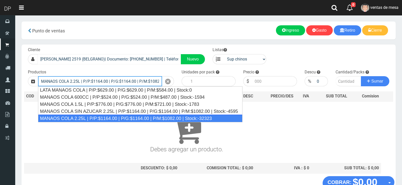
type input "MANAOS COLA 2.25L | P/P:$1164.00 | P/G:$1164.00 | P/M:$1082.00 | Stock:-32323"
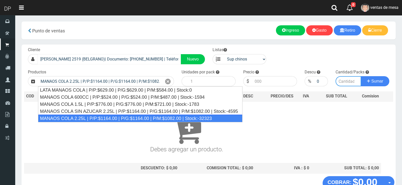
type input "6"
type input "1164.00"
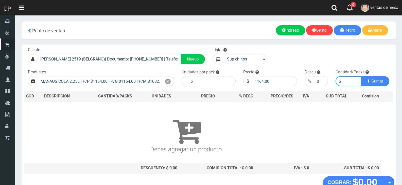
type input "5"
click at [361, 76] on button "Sumar" at bounding box center [375, 81] width 28 height 10
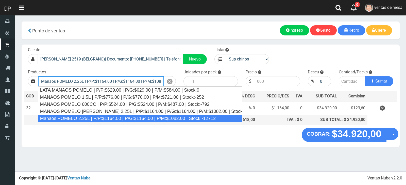
type input "Manaos POMELO 2.25L | P/P:$1164.00 | P/G:$1164.00 | P/M:$1082.00 | Stock:-12712"
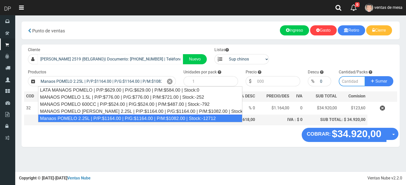
type input "6"
type input "1164.00"
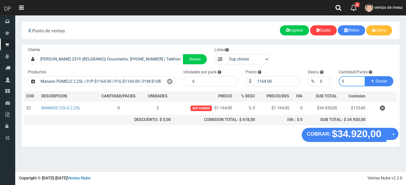
type input "5"
click at [365, 76] on button "Sumar" at bounding box center [379, 81] width 28 height 10
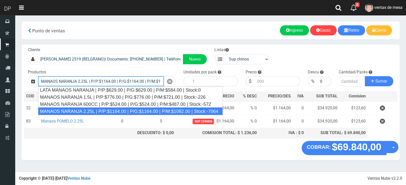
type input "MANAOS NARANJA 2.25L | P/P:$1164.00 | P/G:$1164.00 | P/M:$1082.00 | Stock:-7064"
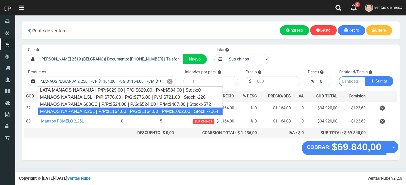
type input "6"
type input "1164.00"
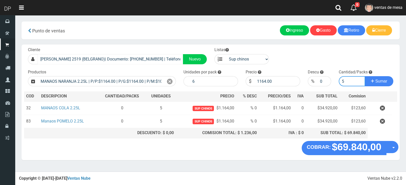
type input "5"
click at [365, 76] on button "Sumar" at bounding box center [379, 81] width 28 height 10
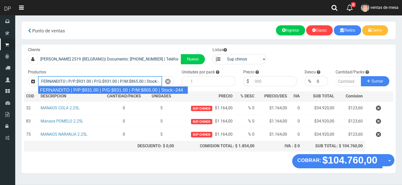
type input "FERNANDITO | P/P:$931.00 | P/G:$931.00 | P/M:$865.00 | Stock:-244"
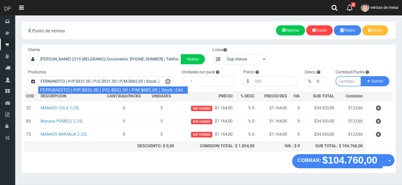
type input "6"
type input "931.00"
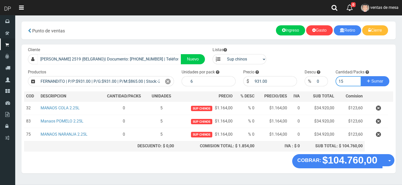
type input "15"
click at [361, 76] on button "Sumar" at bounding box center [375, 81] width 28 height 10
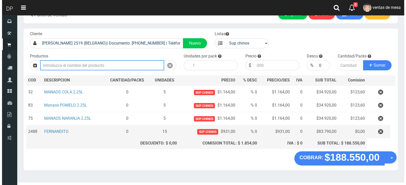
scroll to position [25, 0]
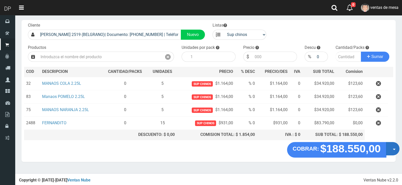
click at [395, 149] on span "button" at bounding box center [394, 150] width 3 height 2
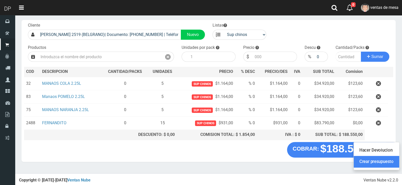
click at [392, 160] on link "Crear presupuesto" at bounding box center [376, 162] width 45 height 12
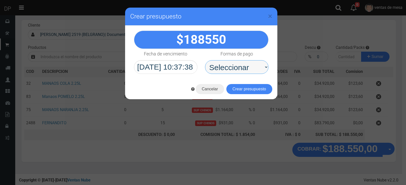
click at [247, 72] on select "Seleccionar Efectivo Tarjeta de Crédito Depósito Débito" at bounding box center [236, 67] width 63 height 14
select select "Efectivo"
click at [205, 60] on select "Seleccionar Efectivo Tarjeta de Crédito Depósito Débito" at bounding box center [236, 67] width 63 height 14
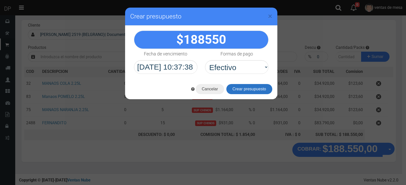
click at [244, 91] on button "Crear presupuesto" at bounding box center [249, 89] width 46 height 10
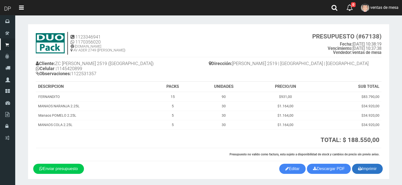
click at [372, 172] on button "Imprimir" at bounding box center [367, 169] width 31 height 10
drag, startPoint x: 65, startPoint y: 63, endPoint x: 92, endPoint y: 63, distance: 26.6
click at [92, 63] on h4 "Cliente: ZC [PERSON_NAME] 2519 (BELGRANO) Celular : [PHONE_NUMBER] Observacione…" at bounding box center [122, 69] width 173 height 19
copy h4 "[PERSON_NAME] 2519"
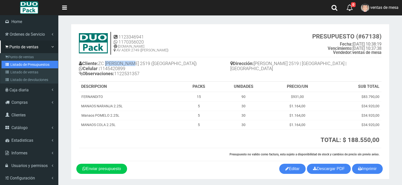
click at [19, 62] on link "Listado de Presupuestos" at bounding box center [30, 65] width 57 height 8
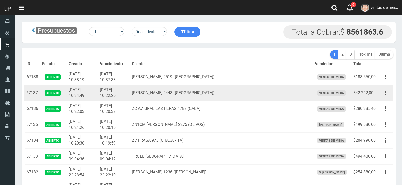
click at [366, 95] on td "$42.242,00" at bounding box center [364, 93] width 26 height 16
click at [386, 95] on button "button" at bounding box center [385, 93] width 11 height 9
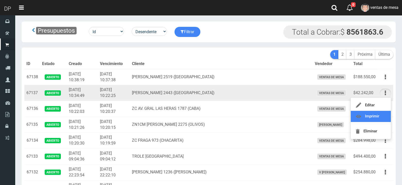
click at [383, 115] on link "Imprimir" at bounding box center [371, 116] width 40 height 11
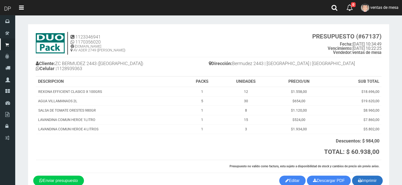
click at [362, 179] on button "Imprimir" at bounding box center [367, 181] width 31 height 10
click at [336, 11] on link at bounding box center [334, 7] width 15 height 15
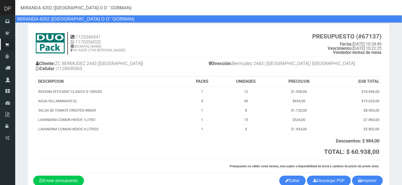
type input "MIRANDA 4202 ([GEOGRAPHIC_DATA] O O¨¨GORMAN)"
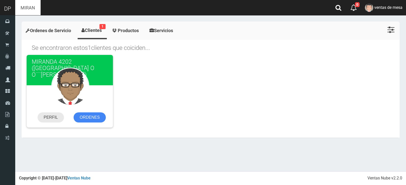
click at [51, 116] on link "PERFIL" at bounding box center [51, 118] width 26 height 10
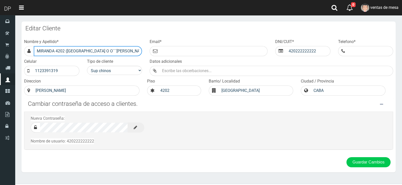
drag, startPoint x: 105, startPoint y: 50, endPoint x: 132, endPoint y: 50, distance: 27.1
click at [132, 50] on input "MIRANDA 4202 ([GEOGRAPHIC_DATA] O O¨¨[PERSON_NAME])" at bounding box center [88, 51] width 108 height 10
type input "MIRANDA 4263 (VILLA DEL PARQUE)SUPER MAX"
click at [347, 158] on button "Guardar Cambios" at bounding box center [369, 163] width 44 height 10
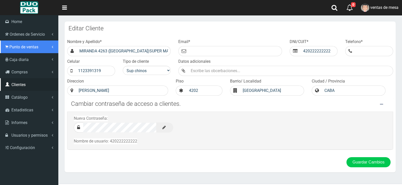
click at [25, 47] on span "Punto de ventas" at bounding box center [23, 47] width 29 height 5
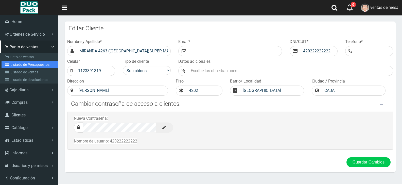
click at [32, 64] on link "Listado de Presupuestos" at bounding box center [30, 65] width 57 height 8
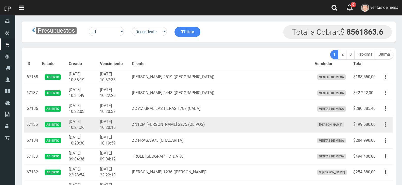
click at [385, 126] on icon "button" at bounding box center [385, 125] width 1 height 9
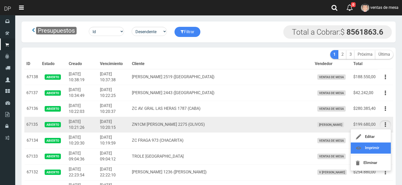
click at [383, 146] on link "Imprimir" at bounding box center [371, 148] width 40 height 11
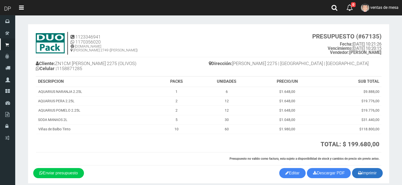
click at [356, 178] on button "Imprimir" at bounding box center [367, 173] width 31 height 10
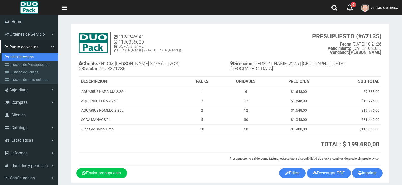
click at [8, 56] on link "Punto de ventas" at bounding box center [30, 57] width 57 height 8
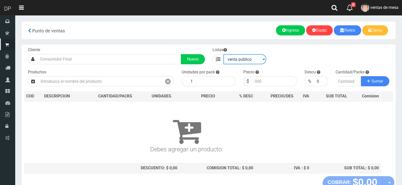
drag, startPoint x: 257, startPoint y: 57, endPoint x: 257, endPoint y: 64, distance: 7.6
click at [257, 57] on select "venta publico Sup chinos reventas" at bounding box center [244, 59] width 43 height 10
select select "3"
click at [223, 54] on select "venta publico Sup chinos reventas" at bounding box center [244, 59] width 43 height 10
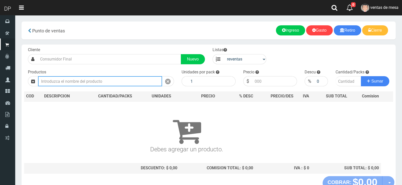
click at [78, 77] on input "text" at bounding box center [100, 81] width 124 height 10
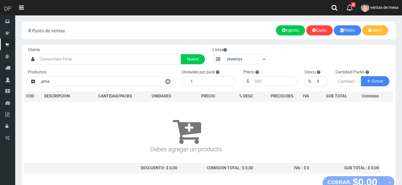
click at [132, 87] on div "Cliente Nuevo Listas venta publico Sup chinos reventas Productos" at bounding box center [209, 111] width 374 height 132
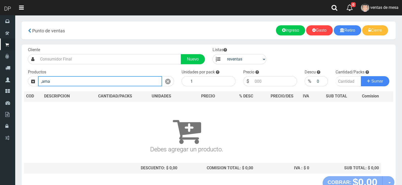
click at [129, 80] on input ",ama" at bounding box center [100, 81] width 124 height 10
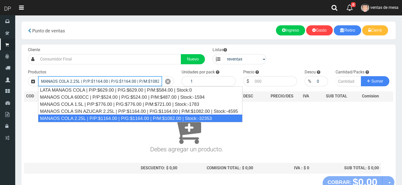
type input "MANAOS COLA 2.25L | P/P:$1164.00 | P/G:$1164.00 | P/M:$1082.00 | Stock:-32353"
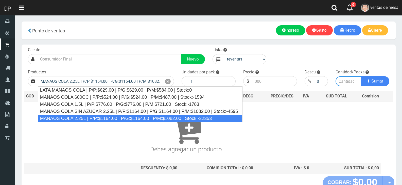
type input "6"
type input "1082.00"
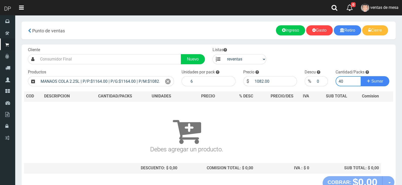
type input "40"
click at [361, 76] on button "Sumar" at bounding box center [375, 81] width 28 height 10
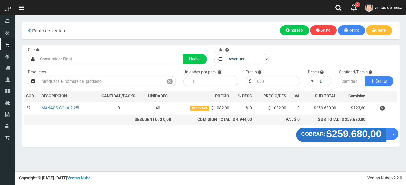
click at [336, 134] on strong "$259.680,00" at bounding box center [353, 134] width 55 height 11
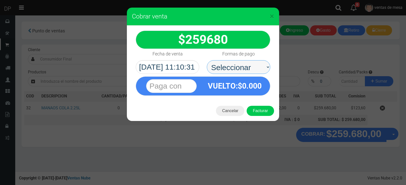
click at [257, 64] on select "Seleccionar Efectivo Tarjeta de Crédito Depósito Débito" at bounding box center [238, 67] width 63 height 14
select select "Efectivo"
click at [207, 60] on select "Seleccionar Efectivo Tarjeta de Crédito Depósito Débito" at bounding box center [238, 67] width 63 height 14
click at [261, 110] on button "Facturar" at bounding box center [260, 111] width 27 height 10
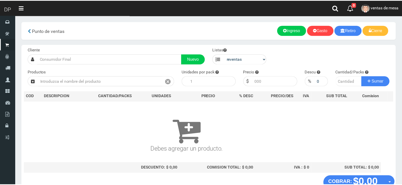
scroll to position [3, 0]
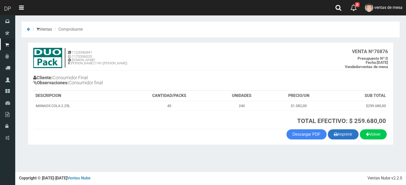
drag, startPoint x: 355, startPoint y: 139, endPoint x: 353, endPoint y: 137, distance: 2.9
click at [355, 139] on div "Volver Imprimir Descargar PDF" at bounding box center [210, 135] width 362 height 10
click at [353, 137] on button "Imprimir" at bounding box center [343, 135] width 31 height 10
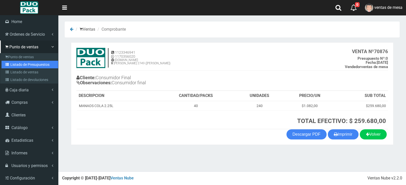
click at [10, 62] on link "Listado de Presupuestos" at bounding box center [30, 65] width 57 height 8
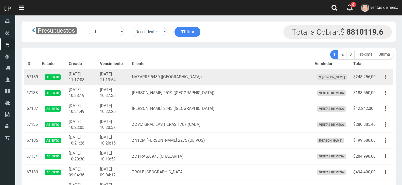
click at [391, 77] on button "button" at bounding box center [385, 77] width 11 height 9
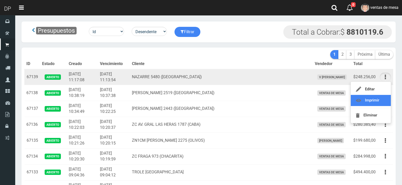
click at [383, 103] on link "Imprimir" at bounding box center [371, 100] width 40 height 11
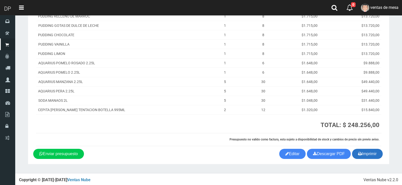
scroll to position [87, 0]
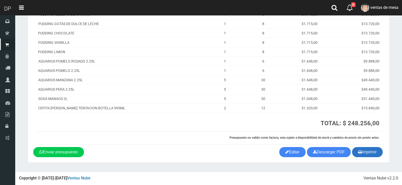
click at [353, 149] on button "Imprimir" at bounding box center [367, 152] width 31 height 10
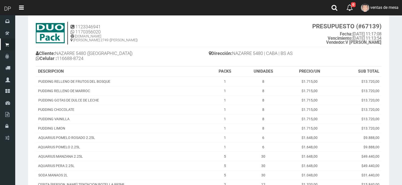
scroll to position [0, 0]
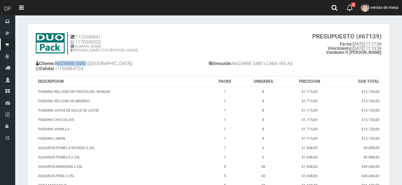
drag, startPoint x: 58, startPoint y: 65, endPoint x: 88, endPoint y: 64, distance: 30.2
click at [88, 64] on h4 "Cliente: NAZARRE 5480 (VILLA REAL) Celular : 116688-8724" at bounding box center [122, 67] width 173 height 14
copy h4 "NAZARRE 5480"
drag, startPoint x: 393, startPoint y: 8, endPoint x: 395, endPoint y: 53, distance: 44.5
click at [393, 8] on span "ventas de mesa" at bounding box center [384, 7] width 28 height 5
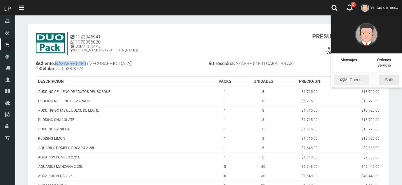
click at [394, 75] on link "Salir" at bounding box center [389, 80] width 20 height 10
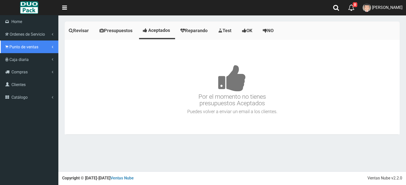
click at [13, 52] on link "Punto de ventas" at bounding box center [29, 47] width 58 height 13
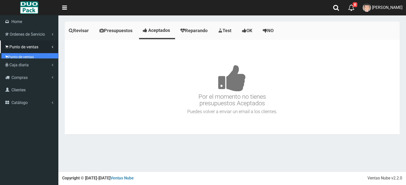
click at [16, 54] on link "Punto de ventas" at bounding box center [30, 57] width 57 height 8
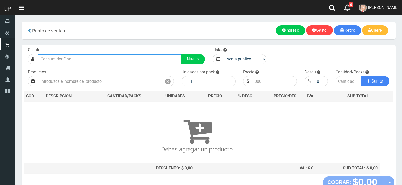
click at [139, 61] on input "text" at bounding box center [110, 59] width 144 height 10
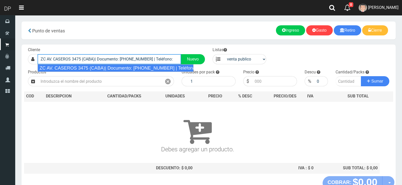
type input "ZC AV. CASEROS 3475 (CABA)| Documento: [PHONE_NUMBER] | Teléfono:"
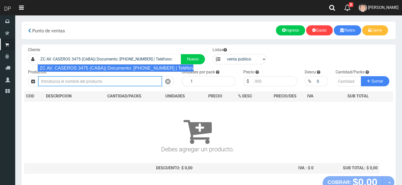
select select "2"
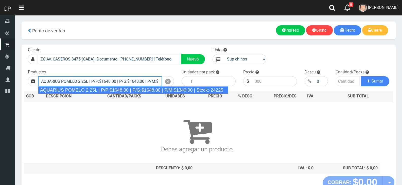
type input "AQUARIUS POMELO 2.25L | P/P:$1648.00 | P/G:$1648.00 | P/M:$1349.00 | Stock:-242…"
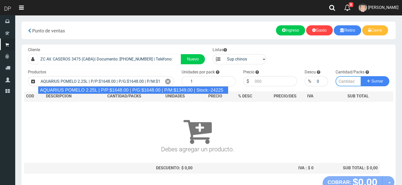
type input "6"
type input "1648.00"
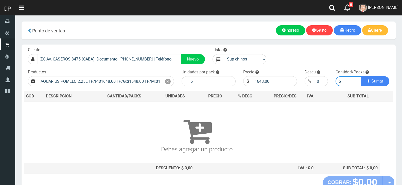
type input "5"
click at [361, 76] on button "Sumar" at bounding box center [375, 81] width 28 height 10
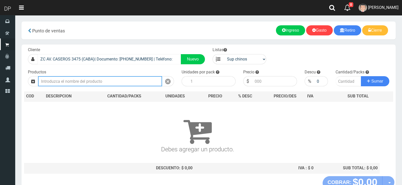
type input "1"
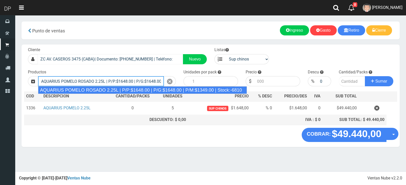
type input "AQUARIUS POMELO ROSADO 2.25L | P/P:$1648.00 | P/G:$1648.00 | P/M:$1349.00 | Sto…"
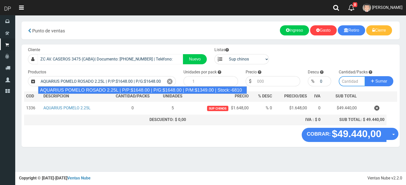
type input "6"
type input "1648.00"
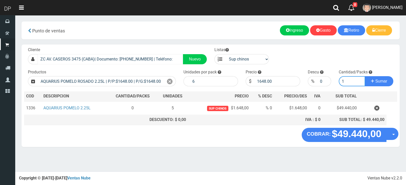
type input "1"
click at [365, 76] on button "Sumar" at bounding box center [379, 81] width 28 height 10
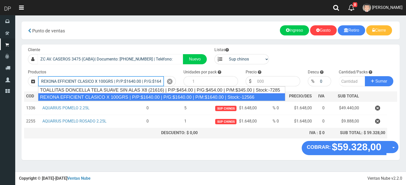
type input "REXONA EFFICIENT CLASICO X 100GRS | P/P:$1640.00 | P/G:$1640.00 | P/M:$1640.00 …"
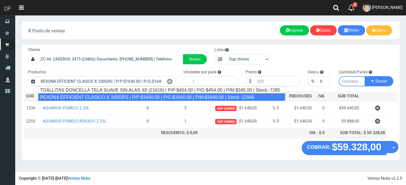
type input "12"
type input "1640.00"
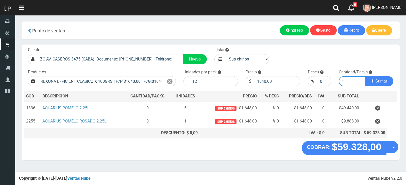
type input "1"
click at [314, 76] on div "Descu % 0" at bounding box center [319, 78] width 31 height 17
click at [320, 80] on input "0" at bounding box center [324, 81] width 14 height 10
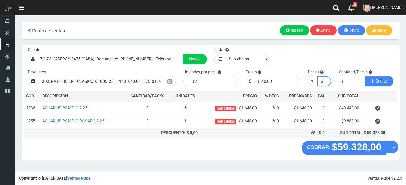
type input "5"
click at [365, 76] on button "Sumar" at bounding box center [379, 81] width 28 height 10
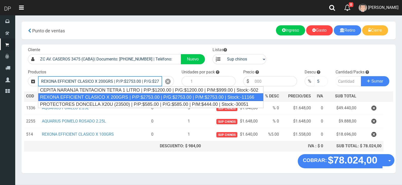
type input "REXONA EFFICIENT CLASICO X 200GRS | P/P:$2753.00 | P/G:$2753.00 | P/M:$2753.00 …"
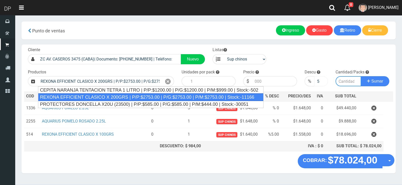
type input "12"
type input "2753.00"
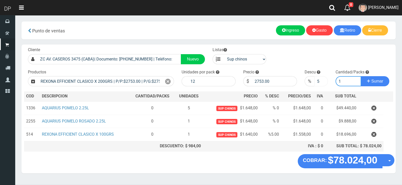
type input "1"
click at [361, 76] on button "Sumar" at bounding box center [375, 81] width 28 height 10
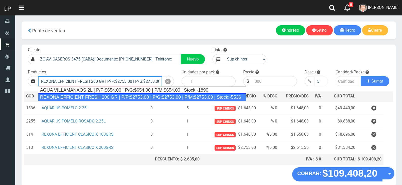
type input "REXONA EFFICIENT FRESH 200 GR | P/P:$2753.00 | P/G:$2753.00 | P/M:$2753.00 | St…"
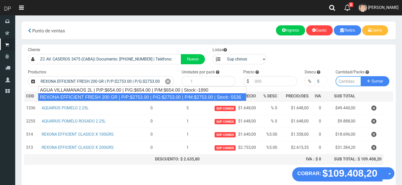
type input "12"
type input "2753.00"
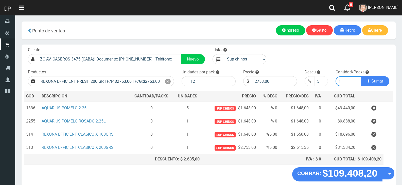
type input "1"
click at [361, 76] on button "Sumar" at bounding box center [375, 81] width 28 height 10
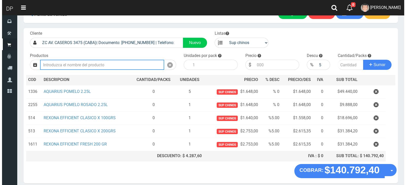
scroll to position [25, 0]
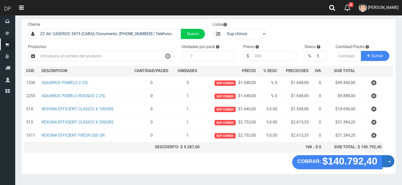
drag, startPoint x: 394, startPoint y: 152, endPoint x: 389, endPoint y: 163, distance: 12.0
click at [393, 153] on div "Cliente ZC AV. CASEROS 3475 (CABA)| Documento: 4444444555444 | Teléfono: Nuevo …" at bounding box center [209, 87] width 374 height 136
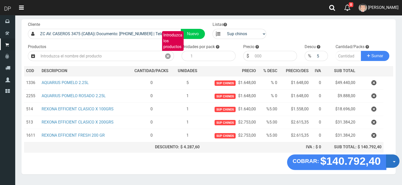
click at [389, 163] on button "Opciones" at bounding box center [392, 161] width 13 height 13
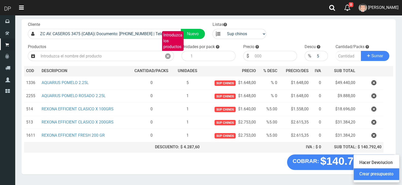
click at [388, 174] on link "Crear presupuesto" at bounding box center [376, 175] width 45 height 12
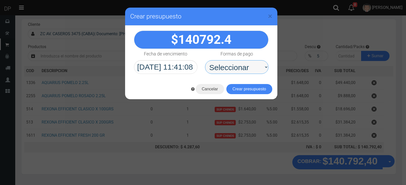
click at [230, 73] on select "Seleccionar Efectivo Tarjeta de Crédito Depósito Débito" at bounding box center [236, 67] width 63 height 14
select select "Efectivo"
click at [205, 60] on select "Seleccionar Efectivo Tarjeta de Crédito Depósito Débito" at bounding box center [236, 67] width 63 height 14
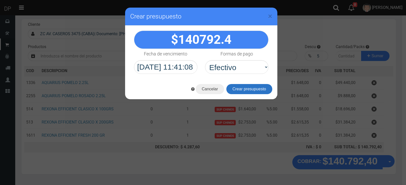
click at [245, 90] on button "Crear presupuesto" at bounding box center [249, 89] width 46 height 10
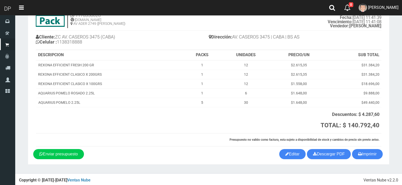
scroll to position [29, 0]
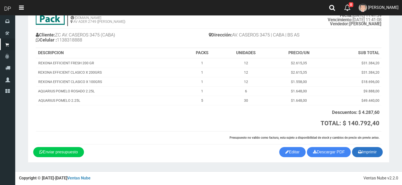
click at [360, 153] on icon "button" at bounding box center [360, 152] width 4 height 7
drag, startPoint x: 360, startPoint y: 6, endPoint x: 376, endPoint y: 48, distance: 44.7
click at [360, 6] on img at bounding box center [363, 8] width 8 height 8
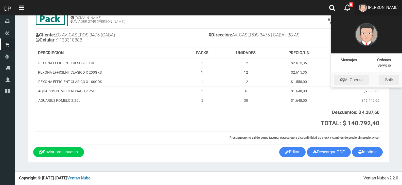
click at [388, 74] on li "Mi Cuenta Salir" at bounding box center [366, 80] width 71 height 15
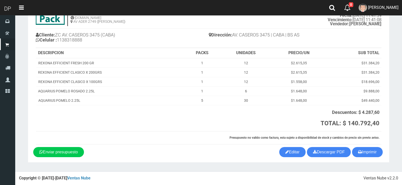
click at [370, 16] on small "PRESUPUESTO (#67140) Fecha: [DATE] 11:41:39 Vencimiento: [DATE] 11:41:08 Vended…" at bounding box center [346, 16] width 69 height 22
click at [374, 11] on link "[PERSON_NAME]" at bounding box center [378, 7] width 47 height 15
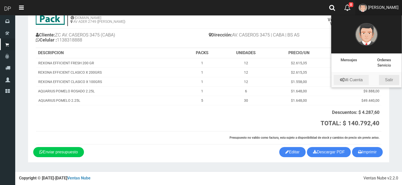
click at [388, 77] on link "Salir" at bounding box center [389, 80] width 20 height 10
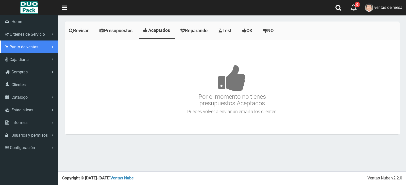
click at [20, 48] on span "Punto de ventas" at bounding box center [23, 47] width 29 height 5
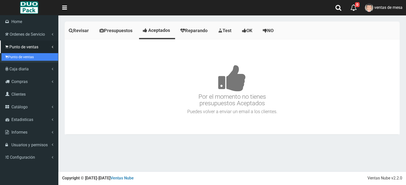
click at [22, 59] on link "Punto de ventas" at bounding box center [30, 57] width 57 height 8
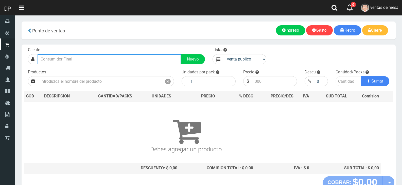
click at [75, 60] on input "text" at bounding box center [110, 59] width 144 height 10
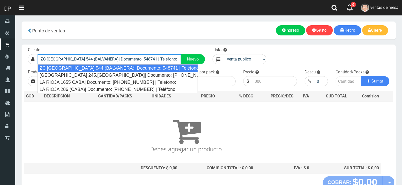
type input "ZC [GEOGRAPHIC_DATA] 544 (BALVANERA)| Documento: 548741 | Teléfono:"
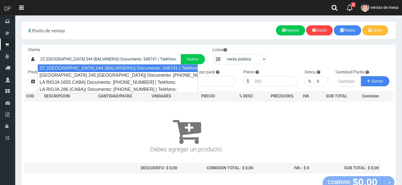
select select "2"
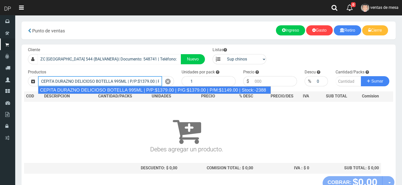
type input "CEPITA DURAZNO DELICIOSO BOTELLA 995ML | P/P:$1379.00 | P/G:$1379.00 | P/M:$114…"
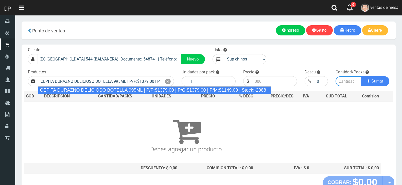
type input "6"
type input "1379.00"
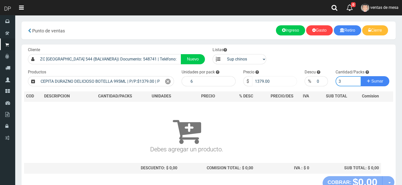
type input "3"
drag, startPoint x: 260, startPoint y: 80, endPoint x: 292, endPoint y: 83, distance: 33.2
click at [292, 83] on input "1379.00" at bounding box center [274, 81] width 45 height 10
type input "1320"
click at [361, 76] on button "Sumar" at bounding box center [375, 81] width 28 height 10
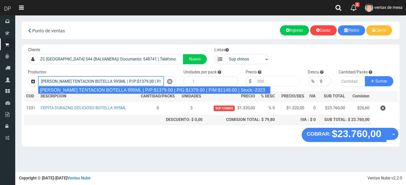
type input "CEPITA NARANJA TENTACION BOTELLA 995ML | P/P:$1379.00 | P/G:$1379.00 | P/M:$114…"
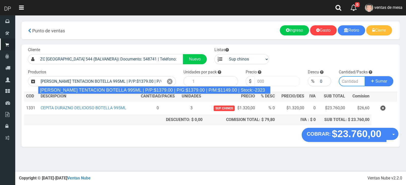
type input "6"
type input "1379.00"
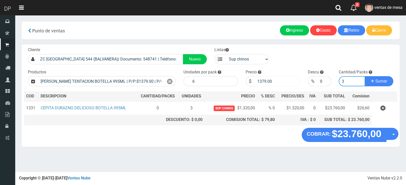
type input "3"
click at [290, 81] on input "1379.00" at bounding box center [277, 81] width 46 height 10
type input "1320"
click at [365, 76] on button "Sumar" at bounding box center [379, 81] width 28 height 10
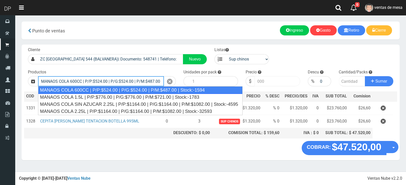
type input "MANAOS COLA 600CC | P/P:$524.00 | P/G:$524.00 | P/M:$487.00 | Stock:-1594"
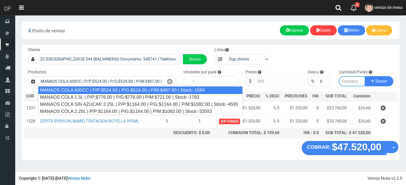
type input "12"
type input "524.00"
type input "1"
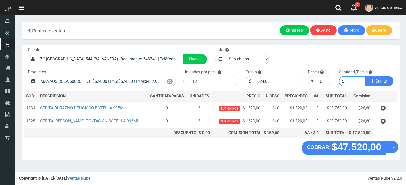
type input "5"
click at [365, 76] on button "Sumar" at bounding box center [379, 81] width 28 height 10
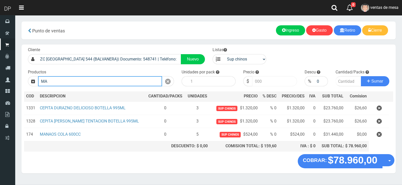
type input "M"
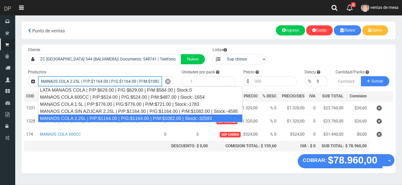
type input "MANAOS COLA 2.25L | P/P:$1164.00 | P/G:$1164.00 | P/M:$1082.00 | Stock:-32593"
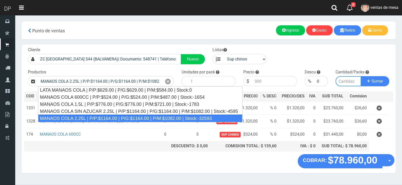
type input "6"
type input "1164.00"
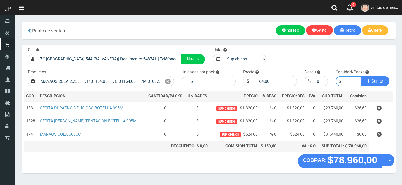
type input "5"
click at [361, 76] on button "Sumar" at bounding box center [375, 81] width 28 height 10
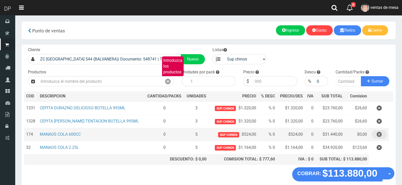
click at [380, 132] on icon "button" at bounding box center [379, 134] width 5 height 9
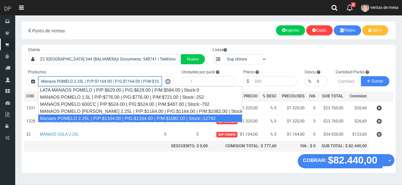
type input "Manaos POMELO 2.25L | P/P:$1164.00 | P/G:$1164.00 | P/M:$1082.00 | Stock:-12742"
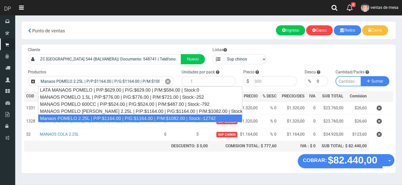
type input "6"
type input "1164.00"
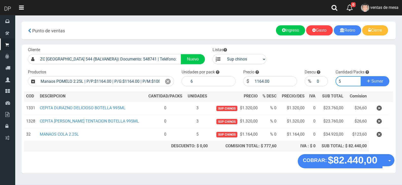
type input "5"
click at [361, 76] on button "Sumar" at bounding box center [375, 81] width 28 height 10
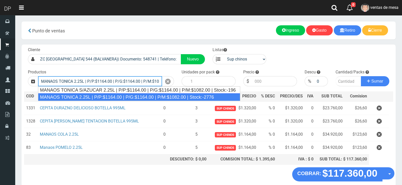
type input "MANAOS TONICA 2.25L | P/P:$1164.00 | P/G:$1164.00 | P/M:$1082.00 | Stock:-2776"
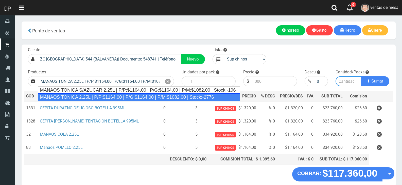
type input "6"
type input "1164.00"
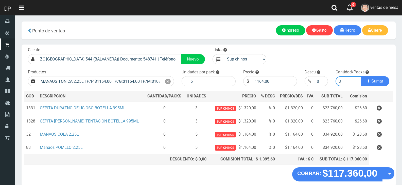
type input "3"
click at [361, 76] on button "Sumar" at bounding box center [375, 81] width 28 height 10
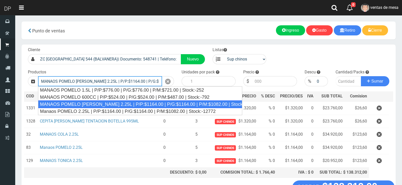
type input "MANAOS POMELO ROSADO 2.25L | P/P:$1164.00 | P/G:$1164.00 | P/M:$1082.00 | Stock…"
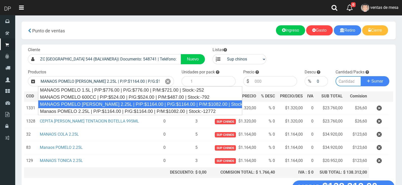
type input "6"
type input "1164.00"
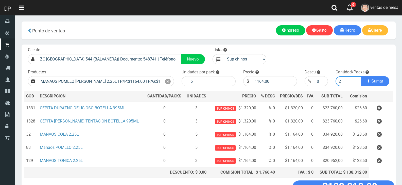
type input "2"
click at [361, 76] on button "Sumar" at bounding box center [375, 81] width 28 height 10
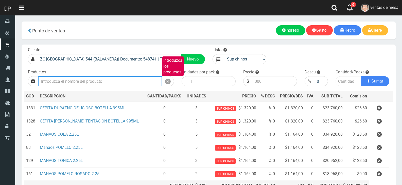
click at [80, 81] on input "Introduzca los productos" at bounding box center [100, 81] width 124 height 10
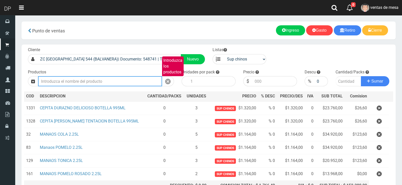
click at [80, 81] on input "Introduzca los productos" at bounding box center [100, 81] width 124 height 10
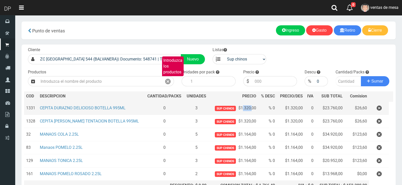
drag, startPoint x: 238, startPoint y: 108, endPoint x: 248, endPoint y: 108, distance: 10.1
click at [248, 108] on td "Sup chinos $1.320,00" at bounding box center [234, 108] width 50 height 13
click at [250, 108] on td "Sup chinos $1.320,00" at bounding box center [234, 108] width 50 height 13
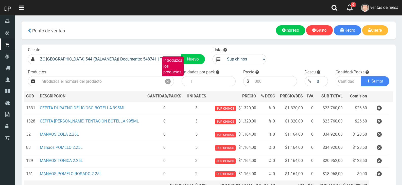
click at [110, 75] on div "Productos Introduzca los productos" at bounding box center [101, 78] width 154 height 17
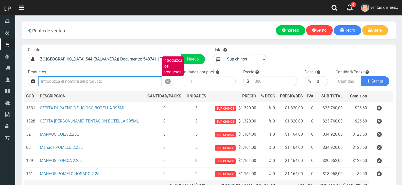
click at [110, 78] on input "Introduzca los productos" at bounding box center [100, 81] width 124 height 10
click at [111, 81] on input "Introduzca los productos" at bounding box center [100, 81] width 124 height 10
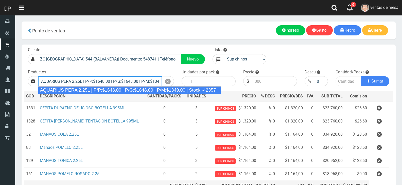
type input "AQUARIUS PERA 2.25L | P/P:$1648.00 | P/G:$1648.00 | P/M:$1349.00 | Stock:-42357"
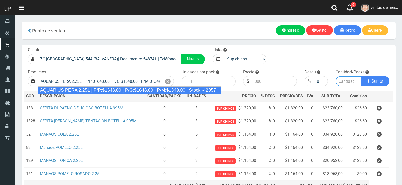
type input "6"
type input "1648.00"
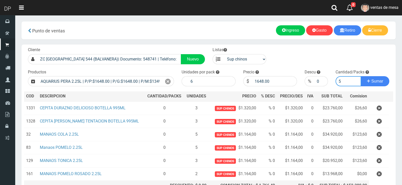
type input "5"
click at [361, 76] on button "Sumar" at bounding box center [375, 81] width 28 height 10
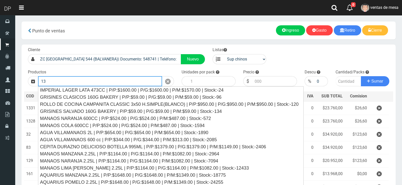
type input "1"
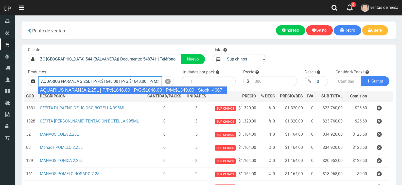
type input "AQUARIUS NARANJA 2.25L | P/P:$1648.00 | P/G:$1648.00 | P/M:$1349.00 | Stock:-46…"
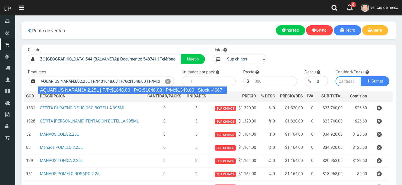
type input "6"
type input "1648.00"
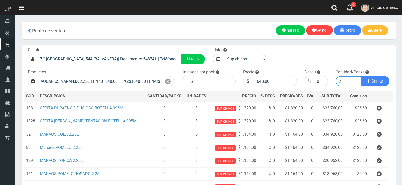
type input "2"
click at [361, 76] on button "Sumar" at bounding box center [375, 81] width 28 height 10
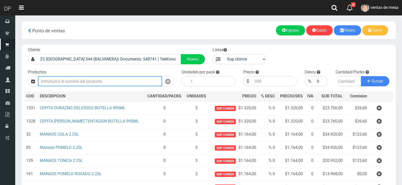
type input "0"
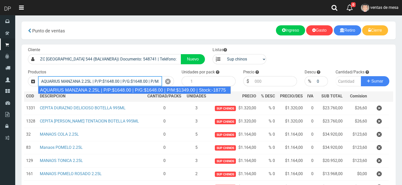
type input "AQUARIUS MANZANA 2.25L | P/P:$1648.00 | P/G:$1648.00 | P/M:$1349.00 | Stock:-18…"
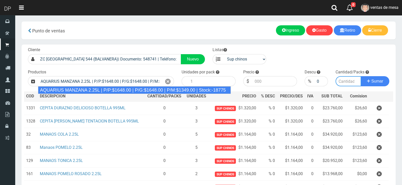
type input "6"
type input "1648.00"
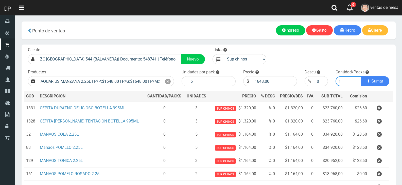
type input "1"
click at [361, 76] on button "Sumar" at bounding box center [375, 81] width 28 height 10
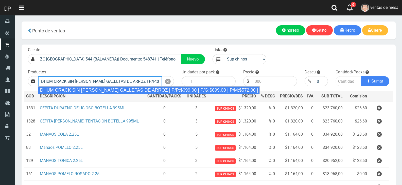
type input "DHUM CRACK SIN SAL GALLETAS DE ARROZ | P/P:$699.00 | P/G:$699.00 | P/M:$572.00 …"
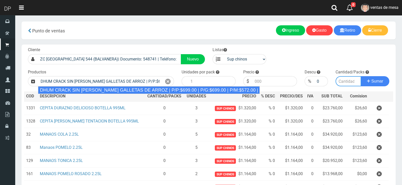
type input "12"
type input "699.00"
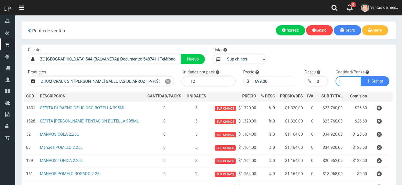
type input "1"
click at [258, 80] on input "699.00" at bounding box center [274, 81] width 45 height 10
type input "669.00"
click at [361, 76] on button "Sumar" at bounding box center [375, 81] width 28 height 10
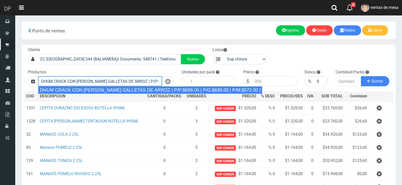
type input "DHUM CRACK CON SAL GALLETAS DE ARROZ | P/P:$699.00 | P/G:$699.00 | P/M:$572.00 …"
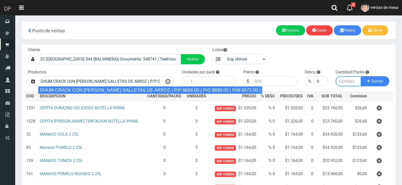
type input "12"
type input "699.00"
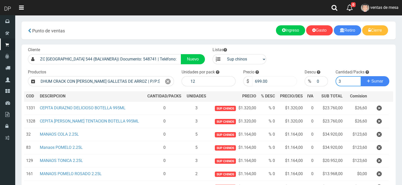
type input "3"
click at [257, 81] on input "699.00" at bounding box center [274, 81] width 45 height 10
type input "669.00"
click at [361, 76] on button "Sumar" at bounding box center [375, 81] width 28 height 10
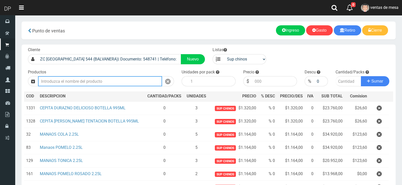
click at [129, 85] on input "Introduzca los productos" at bounding box center [100, 81] width 124 height 10
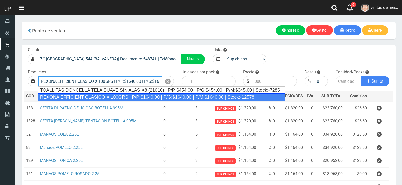
type input "REXONA EFFICIENT CLASICO X 100GRS | P/P:$1640.00 | P/G:$1640.00 | P/M:$1640.00 …"
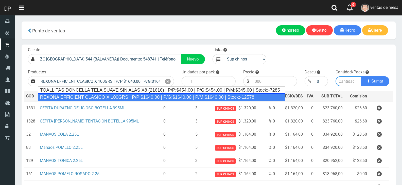
type input "12"
type input "1640.00"
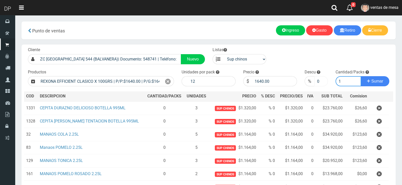
type input "1"
drag, startPoint x: 316, startPoint y: 79, endPoint x: 324, endPoint y: 80, distance: 8.7
click at [324, 80] on input "0" at bounding box center [320, 81] width 13 height 10
type input "5"
click at [361, 76] on button "Sumar" at bounding box center [375, 81] width 28 height 10
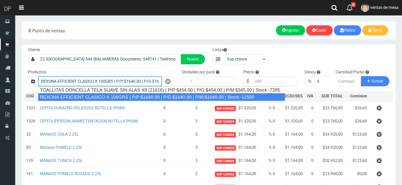
type input "REXONA EFFICIENT CLASICO X 100GRS | P/P:$1640.00 | P/G:$1640.00 | P/M:$1640.00 …"
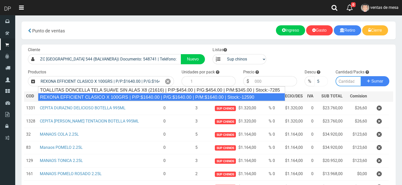
type input "12"
type input "1640.00"
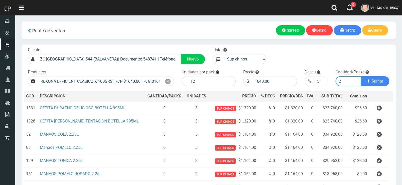
type input "2"
click at [361, 76] on button "Sumar" at bounding box center [375, 81] width 28 height 10
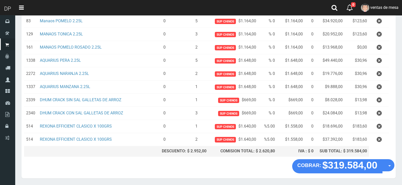
scroll to position [143, 0]
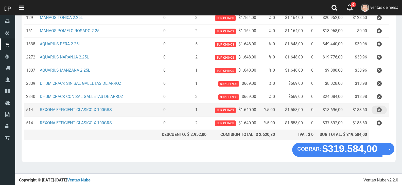
click at [380, 111] on icon "button" at bounding box center [379, 110] width 5 height 9
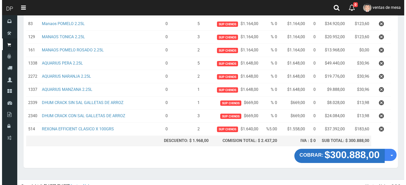
scroll to position [130, 0]
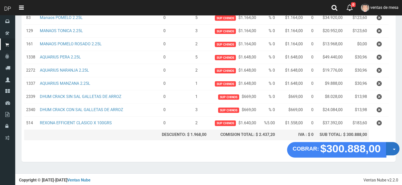
click at [390, 150] on button "Opciones" at bounding box center [392, 148] width 13 height 13
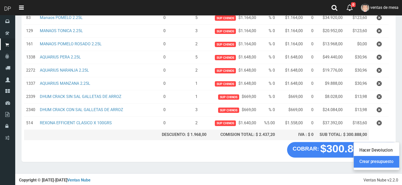
click at [386, 167] on link "Crear presupuesto" at bounding box center [376, 162] width 45 height 12
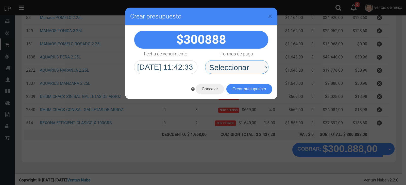
click at [259, 69] on select "Seleccionar Efectivo Tarjeta de Crédito Depósito Débito" at bounding box center [236, 67] width 63 height 14
select select "Efectivo"
click at [205, 60] on select "Seleccionar Efectivo Tarjeta de Crédito Depósito Débito" at bounding box center [236, 67] width 63 height 14
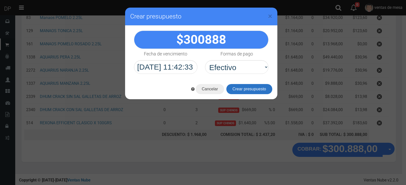
click at [258, 87] on button "Crear presupuesto" at bounding box center [249, 89] width 46 height 10
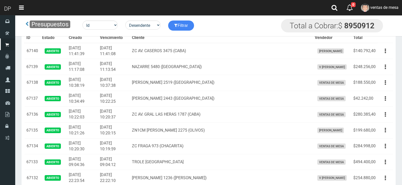
scroll to position [1813, 0]
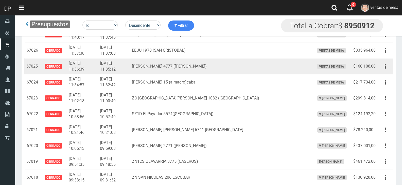
click at [392, 69] on td "Editar Imprimir Eliminar" at bounding box center [385, 67] width 15 height 16
click at [386, 70] on icon "button" at bounding box center [385, 66] width 1 height 9
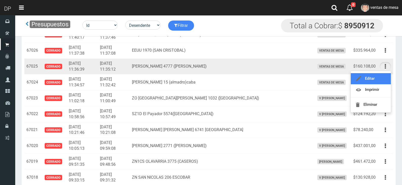
click at [384, 84] on link "Editar" at bounding box center [371, 78] width 40 height 11
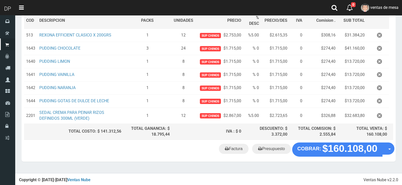
scroll to position [83, 0]
click at [240, 151] on link "Factura" at bounding box center [234, 149] width 30 height 10
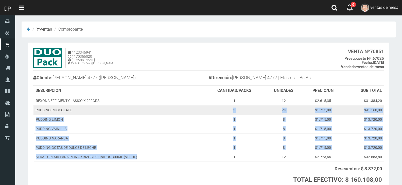
drag, startPoint x: 191, startPoint y: 158, endPoint x: 119, endPoint y: 113, distance: 85.2
click at [119, 113] on tbody "REXONA EFFICIENT CLASICO X 200GRS 1 12 $2.615,35 $31.384,20 PUDDING CHOCOLATE 3…" at bounding box center [208, 129] width 351 height 66
click at [108, 106] on td "PUDDING CHOCOLATE" at bounding box center [118, 110] width 170 height 9
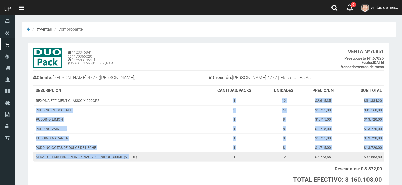
drag, startPoint x: 99, startPoint y: 101, endPoint x: 133, endPoint y: 156, distance: 65.3
click at [130, 156] on tbody "REXONA EFFICIENT CLASICO X 200GRS 1 12 $2.615,35 $31.384,20 PUDDING CHOCOLATE 3…" at bounding box center [208, 129] width 351 height 66
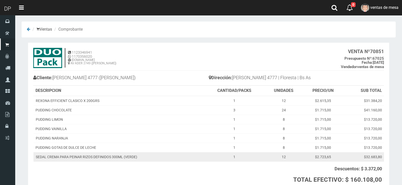
click at [143, 160] on td "SEDAL CREMA PARA PEINAR RIZOS DEFINIDOS 300ML (VERDE)" at bounding box center [118, 156] width 170 height 9
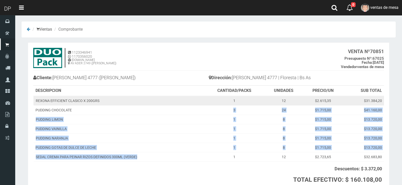
drag, startPoint x: 145, startPoint y: 159, endPoint x: 76, endPoint y: 102, distance: 89.7
click at [77, 104] on tbody "REXONA EFFICIENT CLASICO X 200GRS 1 12 $2.615,35 $31.384,20 PUDDING CHOCOLATE 3…" at bounding box center [208, 129] width 351 height 66
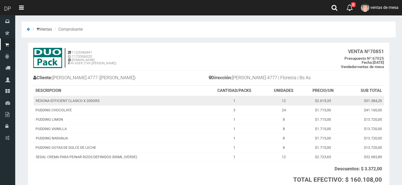
click at [75, 101] on td "REXONA EFFICIENT CLASICO X 200GRS" at bounding box center [118, 101] width 170 height 10
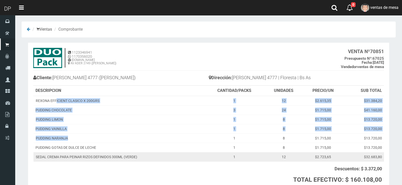
drag, startPoint x: 57, startPoint y: 101, endPoint x: 135, endPoint y: 157, distance: 96.6
click at [113, 147] on tbody "REXONA EFFICIENT CLASICO X 200GRS 1 12 $2.615,35 $31.384,20 PUDDING CHOCOLATE 3…" at bounding box center [208, 129] width 351 height 66
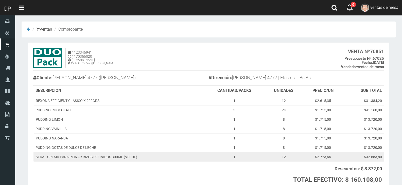
click at [137, 158] on td "SEDAL CREMA PARA PEINAR RIZOS DEFINIDOS 300ML (VERDE)" at bounding box center [118, 156] width 170 height 9
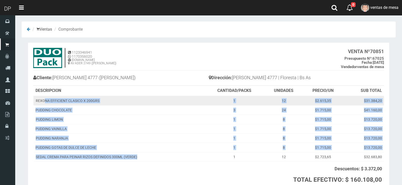
drag, startPoint x: 141, startPoint y: 158, endPoint x: 34, endPoint y: 102, distance: 120.4
click at [42, 104] on tbody "REXONA EFFICIENT CLASICO X 200GRS 1 12 $2.615,35 $31.384,20 PUDDING CHOCOLATE 3…" at bounding box center [208, 129] width 351 height 66
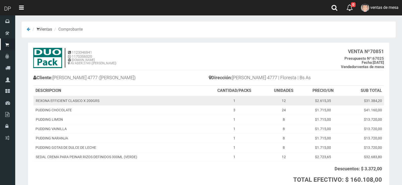
click at [35, 99] on td "REXONA EFFICIENT CLASICO X 200GRS" at bounding box center [118, 101] width 170 height 10
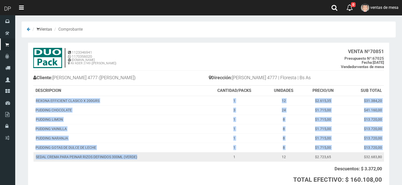
drag, startPoint x: 36, startPoint y: 99, endPoint x: 151, endPoint y: 156, distance: 128.4
click at [151, 156] on tbody "REXONA EFFICIENT CLASICO X 200GRS 1 12 $2.615,35 $31.384,20 PUDDING CHOCOLATE 3…" at bounding box center [208, 129] width 351 height 66
click at [151, 158] on td "SEDAL CREMA PARA PEINAR RIZOS DEFINIDOS 300ML (VERDE)" at bounding box center [118, 156] width 170 height 9
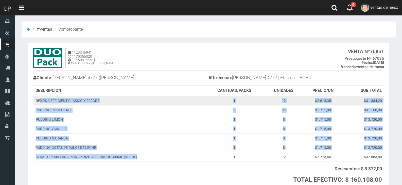
drag, startPoint x: 151, startPoint y: 159, endPoint x: 39, endPoint y: 101, distance: 125.8
click at [40, 102] on tbody "REXONA EFFICIENT CLASICO X 200GRS 1 12 $2.615,35 $31.384,20 PUDDING CHOCOLATE 3…" at bounding box center [208, 129] width 351 height 66
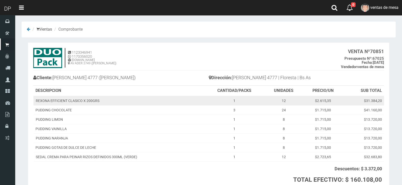
click at [37, 101] on td "REXONA EFFICIENT CLASICO X 200GRS" at bounding box center [118, 101] width 170 height 10
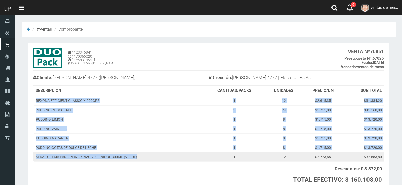
drag, startPoint x: 37, startPoint y: 101, endPoint x: 139, endPoint y: 159, distance: 117.5
click at [139, 159] on tbody "REXONA EFFICIENT CLASICO X 200GRS 1 12 $2.615,35 $31.384,20 PUDDING CHOCOLATE 3…" at bounding box center [208, 129] width 351 height 66
click at [140, 159] on td "SEDAL CREMA PARA PEINAR RIZOS DEFINIDOS 300ML (VERDE)" at bounding box center [118, 156] width 170 height 9
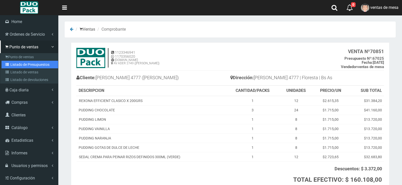
click at [14, 64] on link "Listado de Presupuestos" at bounding box center [30, 65] width 57 height 8
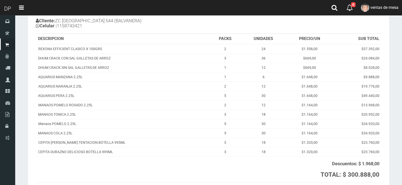
scroll to position [94, 0]
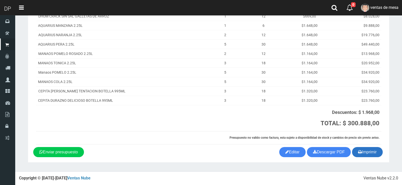
drag, startPoint x: 383, startPoint y: 153, endPoint x: 380, endPoint y: 153, distance: 3.3
click at [383, 153] on div "Imprimir Descargar PDF Enviar presupuesto Editar" at bounding box center [208, 152] width 358 height 10
click at [379, 153] on button "Imprimir" at bounding box center [367, 152] width 31 height 10
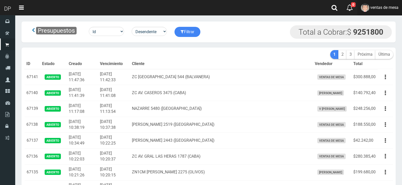
click at [391, 6] on span "ventas de mesa" at bounding box center [384, 7] width 28 height 5
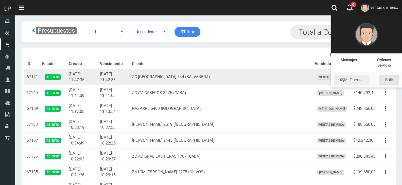
click at [391, 80] on link "Salir" at bounding box center [389, 80] width 20 height 10
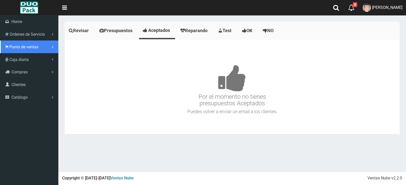
click at [12, 50] on link "Punto de ventas" at bounding box center [29, 47] width 58 height 13
click at [16, 56] on link "Punto de ventas" at bounding box center [30, 57] width 57 height 8
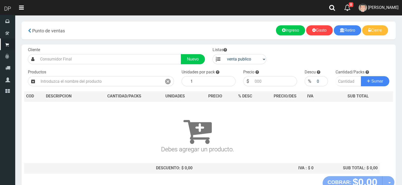
click at [135, 51] on div "Cliente Nuevo" at bounding box center [116, 55] width 185 height 17
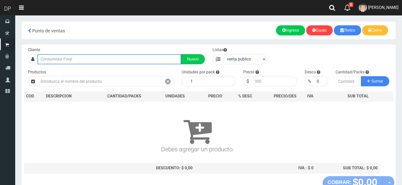
click at [132, 64] on input "text" at bounding box center [110, 59] width 144 height 10
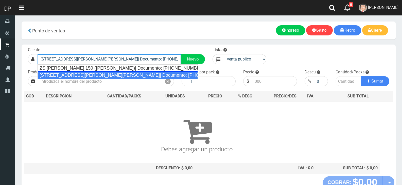
type input "[STREET_ADDRESS][PERSON_NAME][PERSON_NAME]| Documento: [PHONE_NUMBER] | Teléfon…"
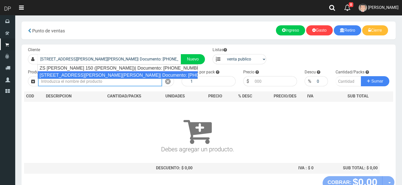
select select "2"
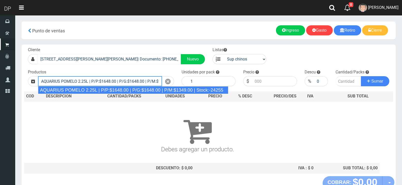
type input "AQUARIUS POMELO 2.25L | P/P:$1648.00 | P/G:$1648.00 | P/M:$1349.00 | Stock:-242…"
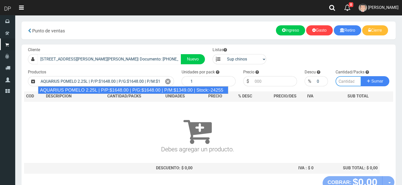
type input "6"
type input "1648.00"
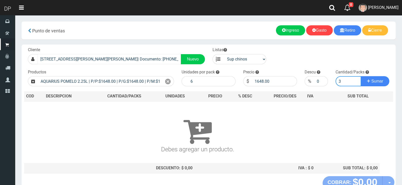
type input "3"
click at [361, 76] on button "Sumar" at bounding box center [375, 81] width 28 height 10
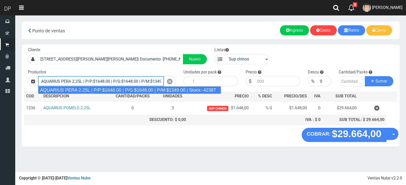
type input "AQUARIUS PERA 2.25L | P/P:$1648.00 | P/G:$1648.00 | P/M:$1349.00 | Stock:-42387"
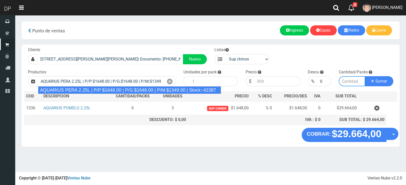
type input "6"
type input "1648.00"
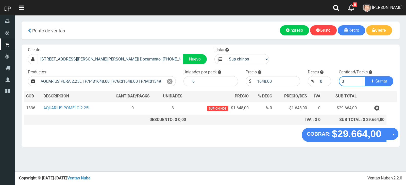
type input "3"
click at [365, 76] on button "Sumar" at bounding box center [379, 81] width 28 height 10
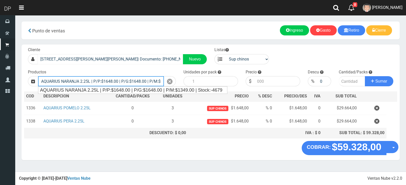
type input "AQUARIUS NARANJA 2.25L | P/P:$1648.00 | P/G:$1648.00 | P/M:$1349.00 | Stock:-46…"
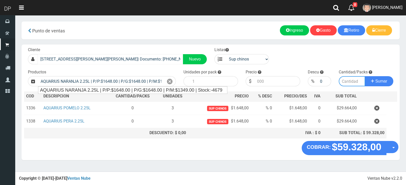
type input "6"
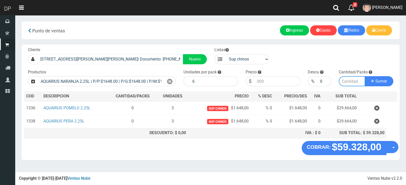
type input "1648.00"
type input "3"
click at [365, 76] on button "Sumar" at bounding box center [379, 81] width 28 height 10
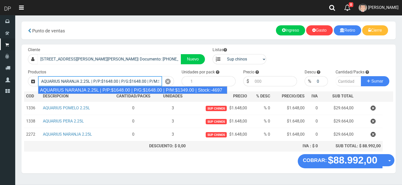
type input "AQUARIUS NARANJA 2.25L | P/P:$1648.00 | P/G:$1648.00 | P/M:$1349.00 | Stock:-46…"
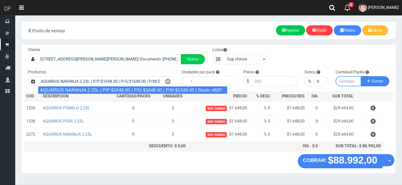
type input "6"
type input "1648.00"
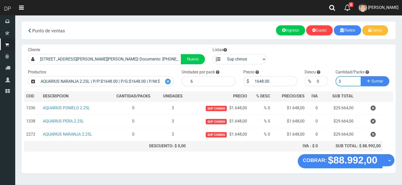
type input "3"
click at [171, 83] on div at bounding box center [168, 81] width 12 height 10
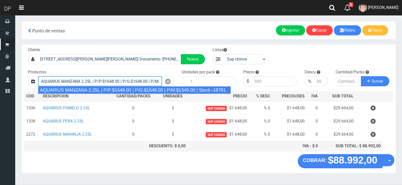
type input "AQUARIUS MANZANA 2.25L | P/P:$1648.00 | P/G:$1648.00 | P/M:$1349.00 | Stock:-18…"
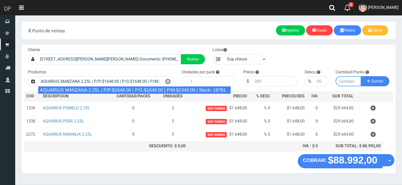
type input "6"
type input "1648.00"
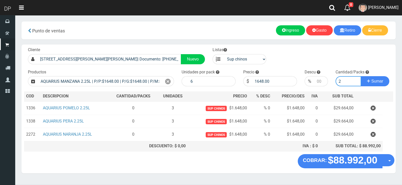
type input "2"
click at [361, 76] on button "Sumar" at bounding box center [375, 81] width 28 height 10
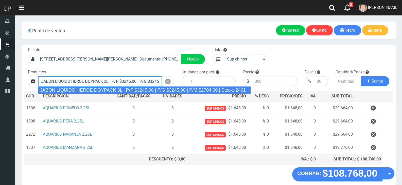
type input "JABON LIQUIDO HEROE DOYPACK 3L | P/P:$3245.00 | P/G:$3245.00 | P/M:$2704.00 | S…"
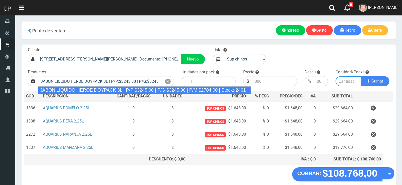
type input "4"
type input "3245.00"
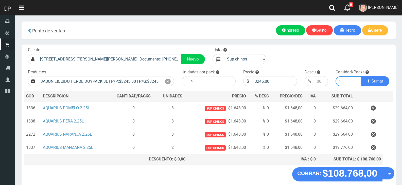
type input "1"
click at [361, 76] on button "Sumar" at bounding box center [375, 81] width 28 height 10
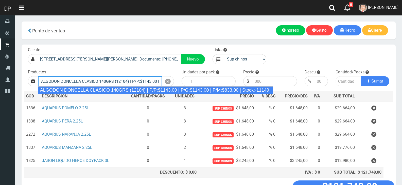
type input "ALGODON DONCELLA CLASICO 140GRS (12104) | P/P:$1143.00 | P/G:$1143.00 | P/M:$83…"
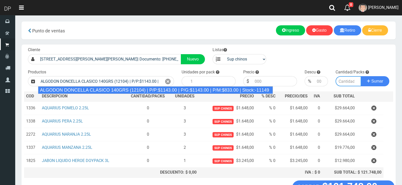
type input "20"
type input "1143.00"
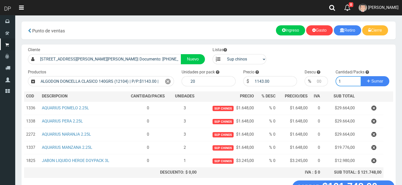
type input "1"
click at [361, 76] on button "Sumar" at bounding box center [375, 81] width 28 height 10
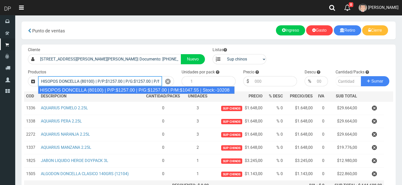
type input "HISOPOS DONCELLA (80100) | P/P:$1257.00 | P/G:$1257.00 | P/M:$1047.55 | Stock:-…"
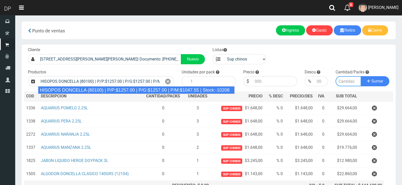
type input "24"
type input "1257.00"
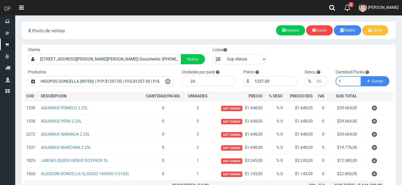
type input "1"
click at [361, 76] on button "Sumar" at bounding box center [375, 81] width 28 height 10
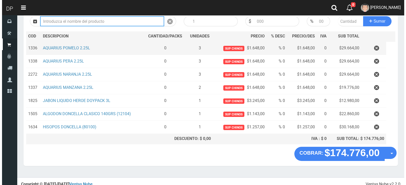
scroll to position [64, 0]
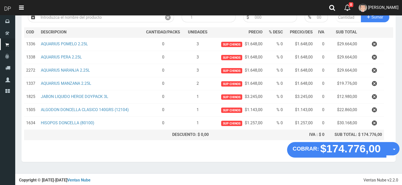
drag, startPoint x: 392, startPoint y: 148, endPoint x: 389, endPoint y: 160, distance: 12.7
click at [392, 148] on button "Opciones" at bounding box center [392, 148] width 13 height 13
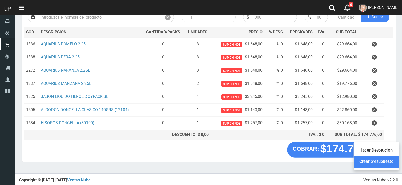
click at [389, 162] on link "Crear presupuesto" at bounding box center [376, 163] width 45 height 12
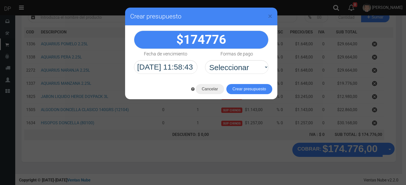
click at [232, 58] on label "Formas de pago" at bounding box center [236, 54] width 32 height 10
click at [0, 0] on select "Seleccionar Efectivo Tarjeta de Crédito Depósito Débito" at bounding box center [0, 0] width 0 height 0
drag, startPoint x: 234, startPoint y: 67, endPoint x: 235, endPoint y: 74, distance: 7.0
click at [234, 67] on select "Seleccionar Efectivo Tarjeta de Crédito Depósito Débito" at bounding box center [236, 67] width 63 height 14
select select "Efectivo"
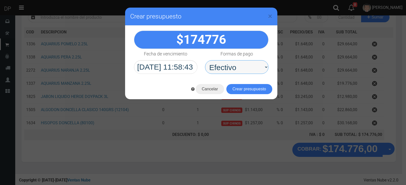
click at [205, 60] on select "Seleccionar Efectivo Tarjeta de Crédito Depósito Débito" at bounding box center [236, 67] width 63 height 14
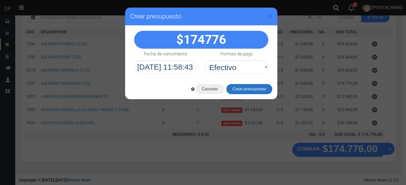
click at [238, 89] on button "Crear presupuesto" at bounding box center [249, 89] width 46 height 10
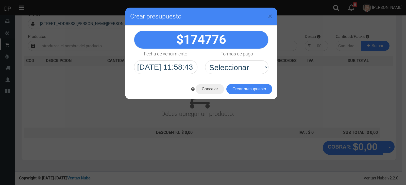
scroll to position [33, 0]
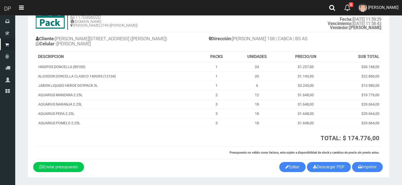
scroll to position [40, 0]
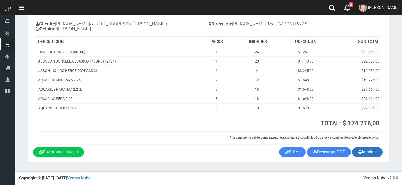
click at [374, 155] on button "Imprimir" at bounding box center [367, 152] width 31 height 10
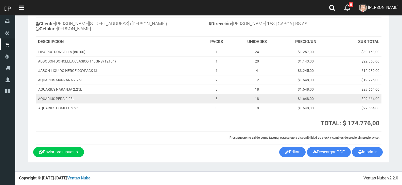
click at [138, 101] on td "AQUARIUS PERA 2.25L" at bounding box center [118, 98] width 164 height 9
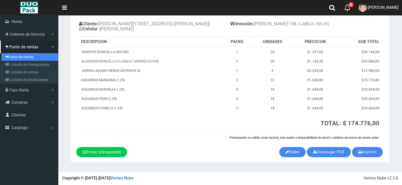
click at [16, 54] on link "Punto de ventas" at bounding box center [30, 57] width 57 height 8
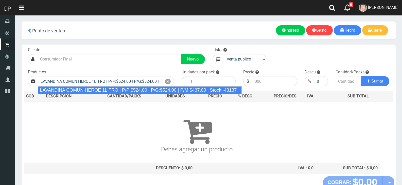
type input "LAVANDINA COMUN HEROE 1LITRO | P/P:$524.00 | P/G:$524.00 | P/M:$437.00 | Stock:…"
type input "15"
type input "524.00"
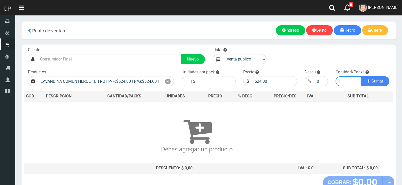
type input "1"
click at [361, 76] on button "Sumar" at bounding box center [375, 81] width 28 height 10
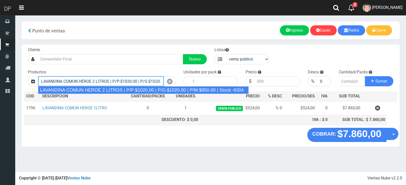
type input "LAVANDINA COMUN HEROE 2 LITROS | P/P:$1020.00 | P/G:$1020.00 | P/M:$850.00 | St…"
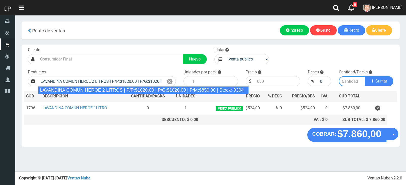
type input "8"
type input "1020.00"
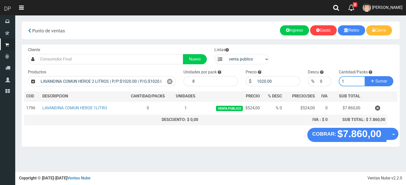
type input "1"
click at [365, 76] on button "Sumar" at bounding box center [379, 81] width 28 height 10
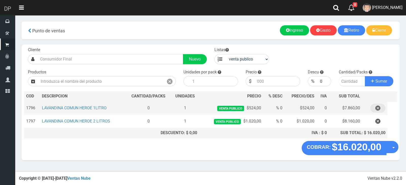
click at [375, 110] on icon "button" at bounding box center [377, 108] width 5 height 9
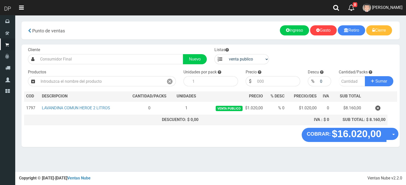
click at [382, 112] on button "button" at bounding box center [377, 108] width 15 height 9
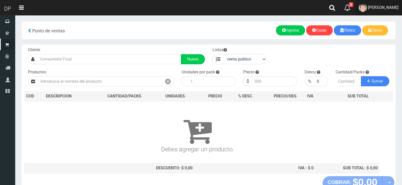
click at [368, 8] on span "MARCELO AVALOS" at bounding box center [383, 7] width 30 height 5
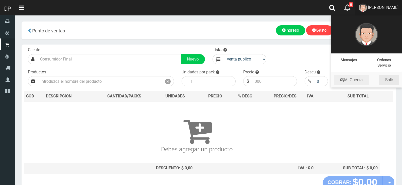
click at [394, 79] on link "Salir" at bounding box center [389, 80] width 20 height 10
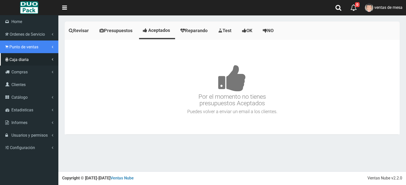
drag, startPoint x: 11, startPoint y: 48, endPoint x: 21, endPoint y: 57, distance: 12.8
click at [12, 48] on span "Punto de ventas" at bounding box center [23, 47] width 29 height 5
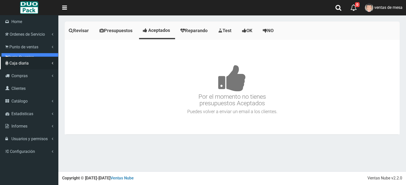
click at [26, 60] on link "Punto de ventas" at bounding box center [30, 57] width 57 height 8
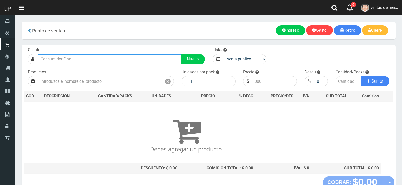
click at [125, 62] on input "text" at bounding box center [110, 59] width 144 height 10
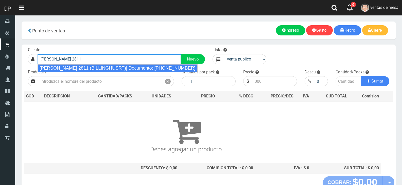
click at [86, 68] on div "[PERSON_NAME] 2811 (BILLINGHUSRT)| Documento: [PHONE_NUMBER] | Teléfono:" at bounding box center [118, 68] width 160 height 8
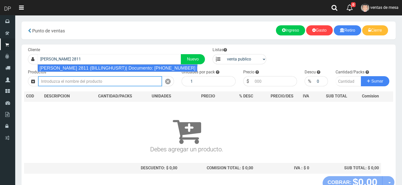
type input "[PERSON_NAME] 2811 (BILLINGHUSRT)| Documento: [PHONE_NUMBER] | Teléfono:"
select select "2"
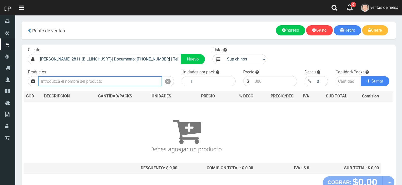
drag, startPoint x: 84, startPoint y: 82, endPoint x: 94, endPoint y: 71, distance: 14.6
click at [85, 82] on input "text" at bounding box center [100, 81] width 124 height 10
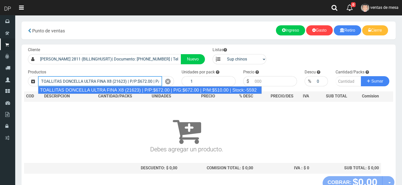
type input "TOALLITAS DONCELLA ULTRA FINA X8 (21623) | P/P:$672.00 | P/G:$672.00 | P/M:$510…"
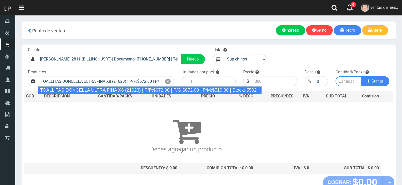
type input "50"
type input "672.00"
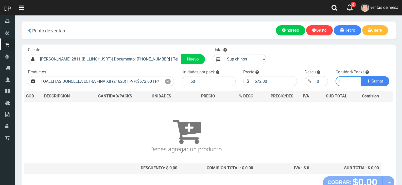
type input "1"
click at [361, 76] on button "Sumar" at bounding box center [375, 81] width 28 height 10
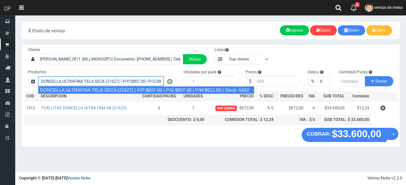
type input "DONCELLA ULTRAFINA TELA SECA (21627) | P/P:$807.00 | P/G:$807.00 | P/M:$612.00 …"
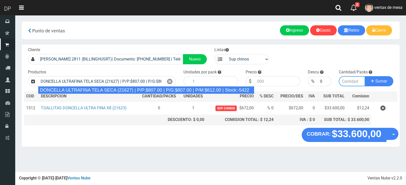
type input "50"
type input "807.00"
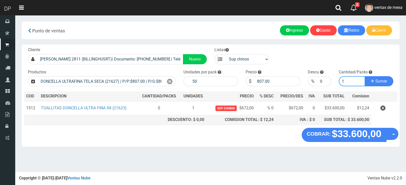
type input "1"
click at [365, 76] on button "Sumar" at bounding box center [379, 81] width 28 height 10
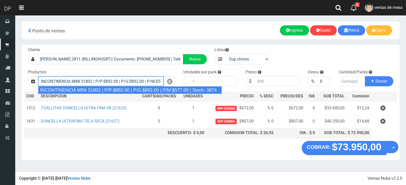
type input "INCONTINENCIA MINI 51802 | P/P:$892.00 | P/G:$892.00 | P/M:$577.00 | Stock:-3874"
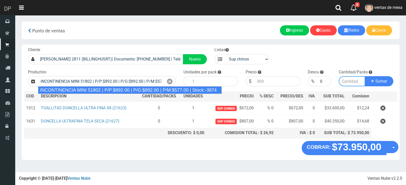
type input "50"
type input "892.00"
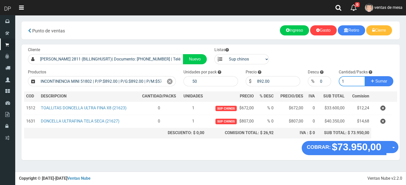
type input "1"
click at [365, 76] on button "Sumar" at bounding box center [379, 81] width 28 height 10
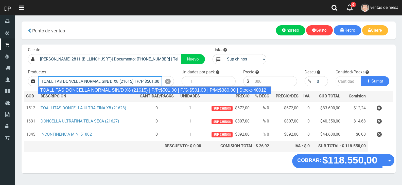
type input "TOALLITAS DONCELLA NORMAL SIN/D X8 (21615) | P/P:$501.00 | P/G:$501.00 | P/M:$3…"
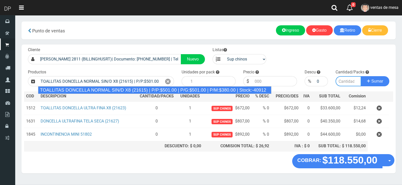
type input "50"
type input "501.00"
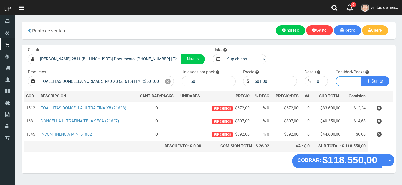
type input "1"
click at [361, 76] on button "Sumar" at bounding box center [375, 81] width 28 height 10
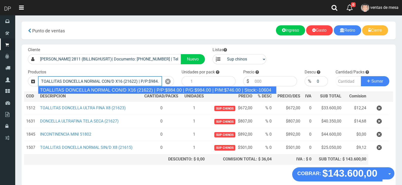
type input "TOALLITAS DONCELLA NORMAL CON/D X16 (21622) | P/P:$984.00 | P/G:$984.00 | P/M:$…"
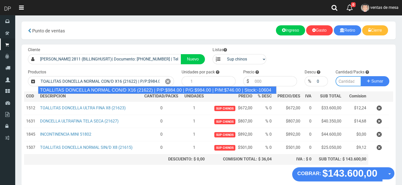
type input "25"
type input "984.00"
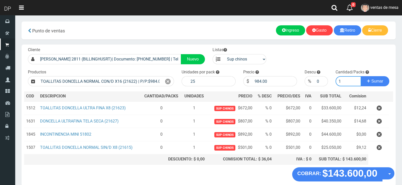
click at [361, 76] on button "Sumar" at bounding box center [375, 81] width 28 height 10
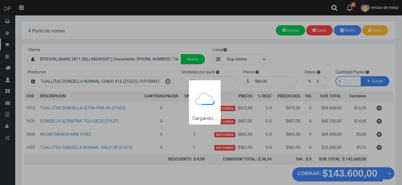
type input "12"
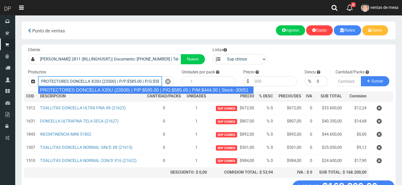
type input "PROTECTORES DONCELLA X20U (23500) | P/P:$585.00 | P/G:$585.00 | P/M:$444.00 | S…"
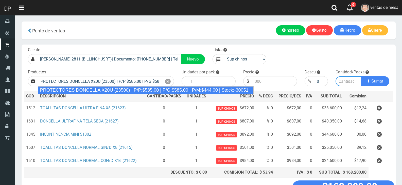
type input "30"
type input "585.00"
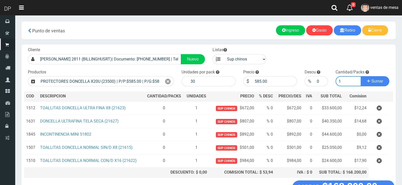
type input "1"
click at [361, 76] on button "Sumar" at bounding box center [375, 81] width 28 height 10
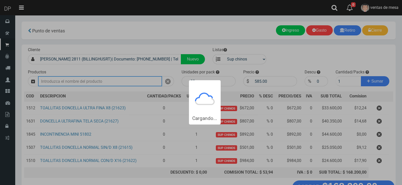
type input "2"
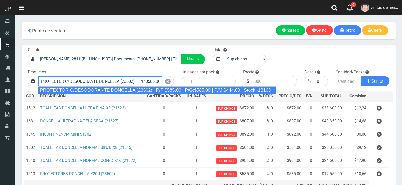
type input "PROTECTOR C/DESODORANTE DONCELLA (23502) | P/P:$585.00 | P/G:$585.00 | P/M:$444…"
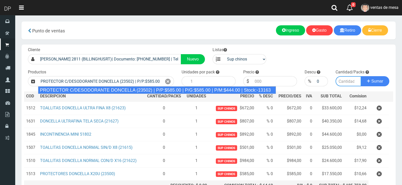
type input "30"
type input "585.00"
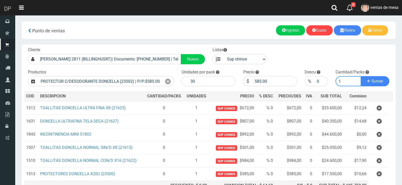
type input "1"
click at [361, 76] on button "Sumar" at bounding box center [375, 81] width 28 height 10
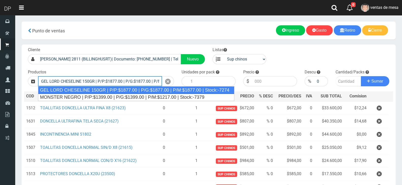
type input "GEL LORD CHESELINE 150GR | P/P:$1877.00 | P/G:$1877.00 | P/M:$1877.00 | Stock:-…"
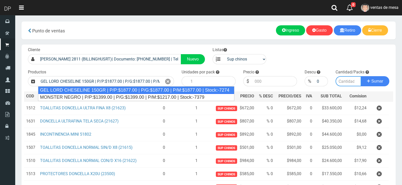
type input "12"
type input "1877.00"
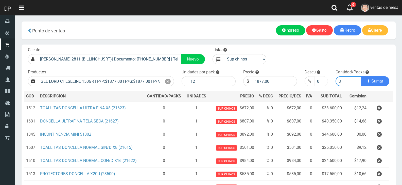
type input "3"
click at [318, 80] on input "0" at bounding box center [320, 81] width 13 height 10
type input "10"
click at [361, 76] on button "Sumar" at bounding box center [375, 81] width 28 height 10
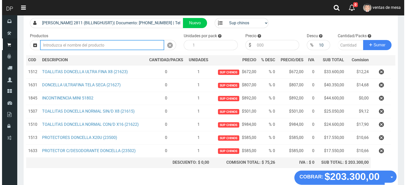
scroll to position [64, 0]
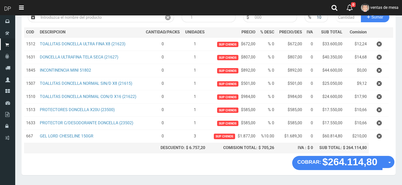
click at [393, 165] on button "Opciones" at bounding box center [388, 162] width 12 height 12
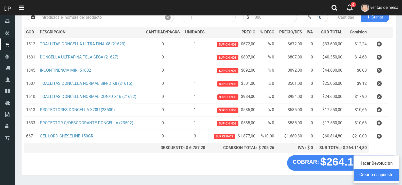
click at [391, 176] on link "Crear presupuesto" at bounding box center [376, 175] width 45 height 12
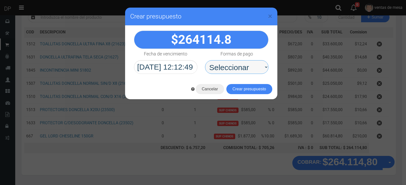
click at [252, 72] on select "Seleccionar Efectivo Tarjeta de Crédito Depósito Débito" at bounding box center [236, 67] width 63 height 14
select select "Efectivo"
click at [205, 60] on select "Seleccionar Efectivo Tarjeta de Crédito Depósito Débito" at bounding box center [236, 67] width 63 height 14
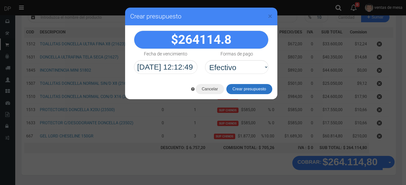
click at [252, 86] on button "Crear presupuesto" at bounding box center [249, 89] width 46 height 10
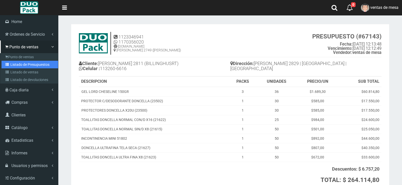
click at [13, 62] on link "Listado de Presupuestos" at bounding box center [30, 65] width 57 height 8
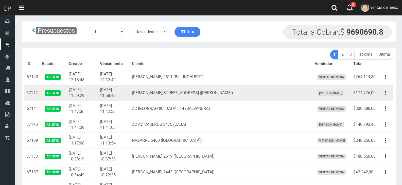
click at [170, 100] on td "[PERSON_NAME][STREET_ADDRESS] ([PERSON_NAME])" at bounding box center [221, 93] width 183 height 16
